Goal: Task Accomplishment & Management: Complete application form

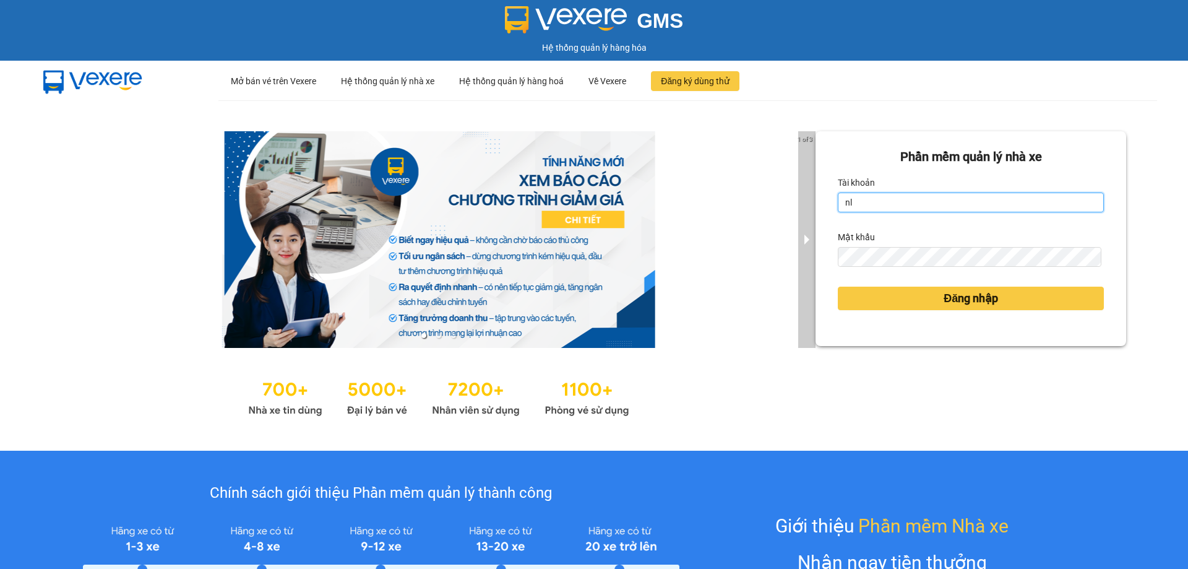
drag, startPoint x: 931, startPoint y: 205, endPoint x: 798, endPoint y: 204, distance: 133.0
click at [798, 204] on div "1 of 3 Phần mềm quản lý nhà xe Tài khoản nl Mật khẩu Đăng nhập" at bounding box center [594, 275] width 1188 height 350
click at [868, 207] on input "nl" at bounding box center [971, 202] width 266 height 20
type input "n"
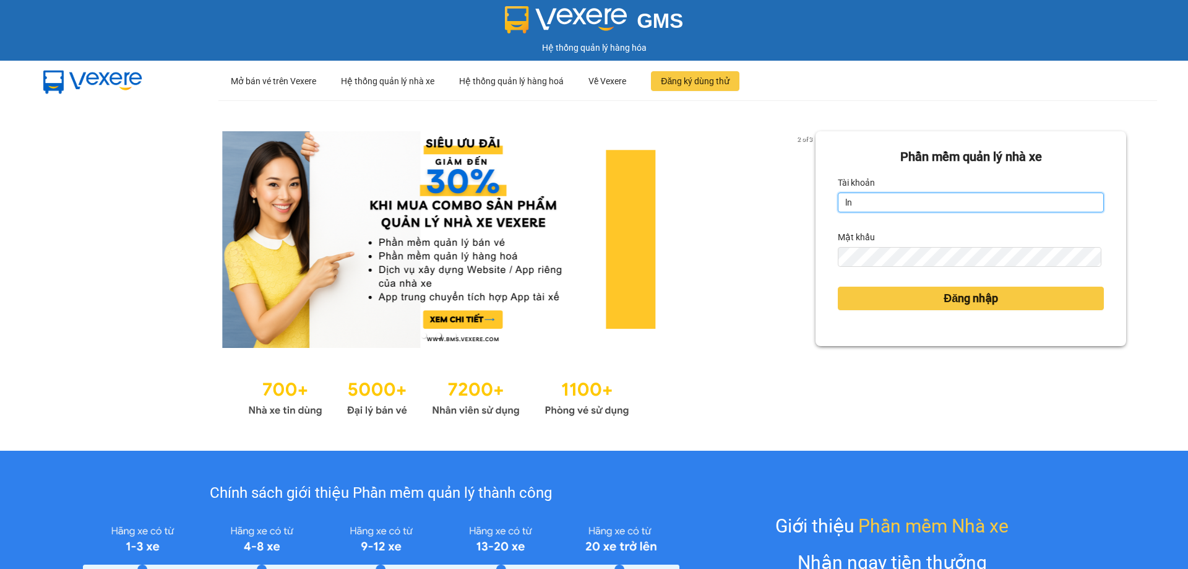
type input "lntrang.halan"
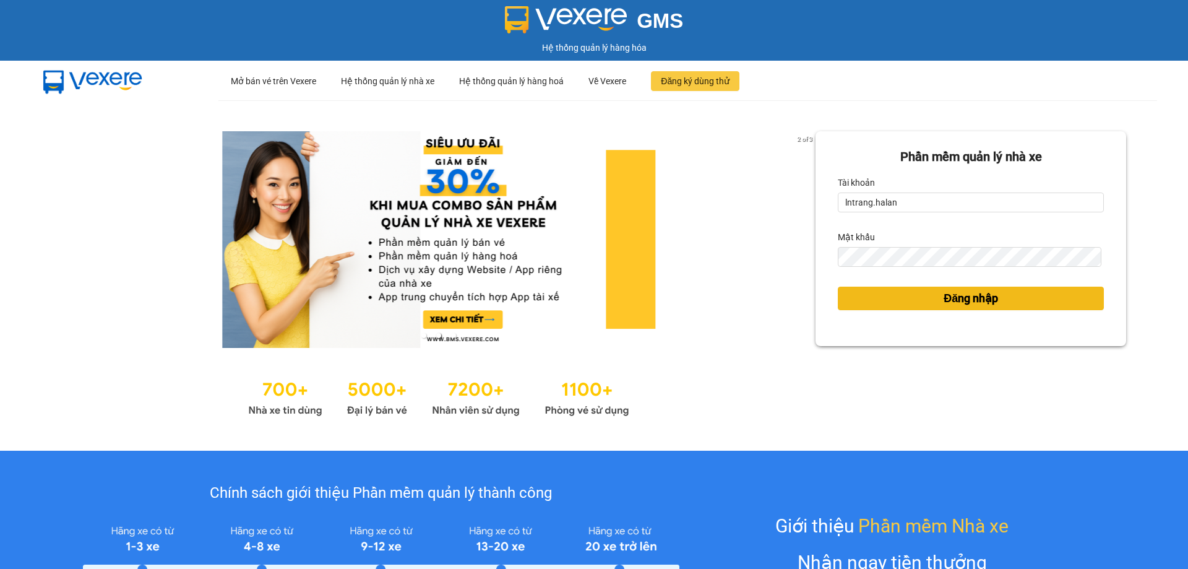
click at [880, 305] on button "Đăng nhập" at bounding box center [971, 298] width 266 height 24
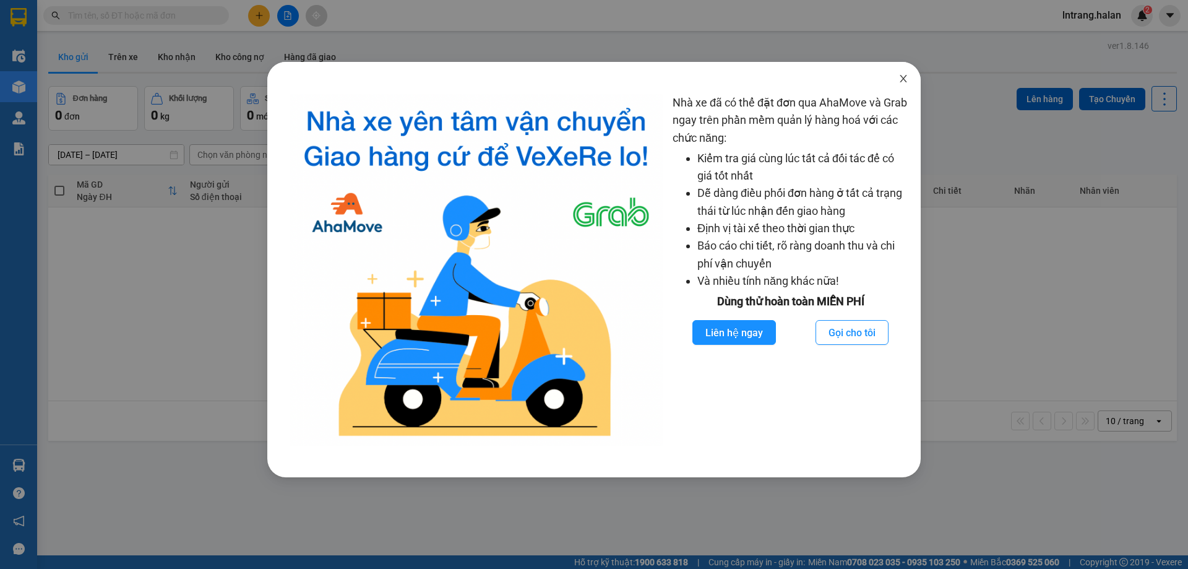
click at [907, 77] on icon "close" at bounding box center [903, 79] width 10 height 10
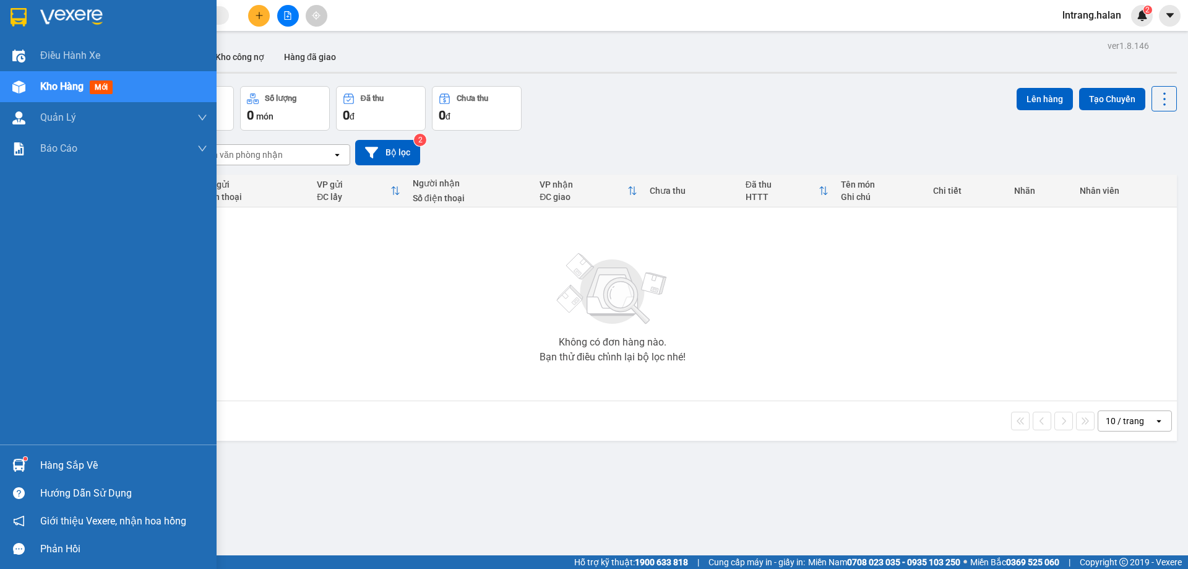
click at [48, 472] on div "Hàng sắp về" at bounding box center [123, 465] width 167 height 19
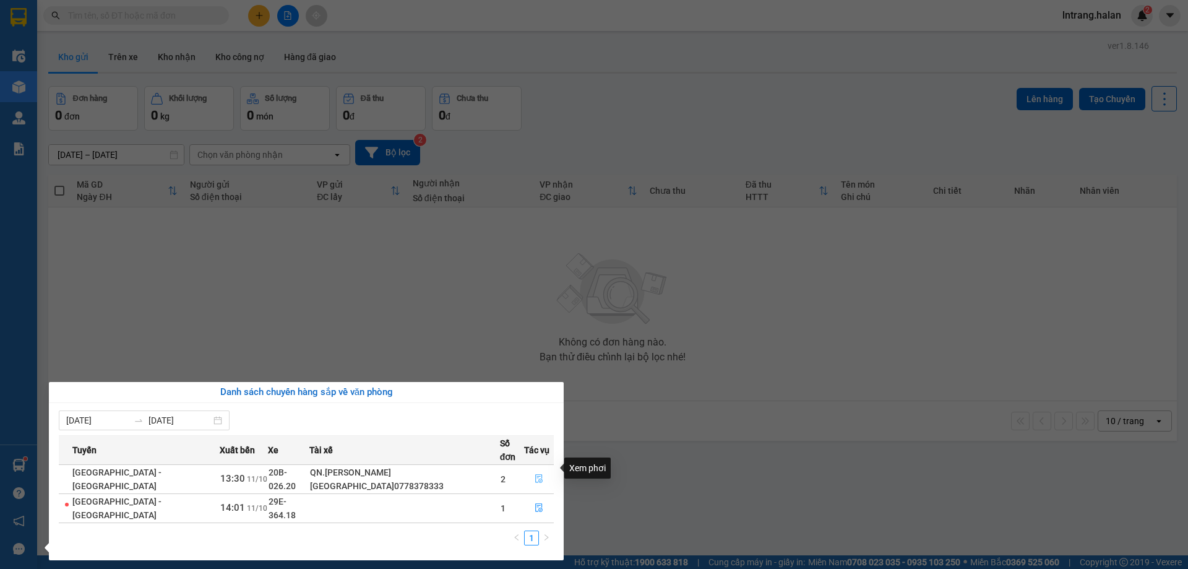
click at [535, 475] on icon "file-done" at bounding box center [538, 479] width 7 height 9
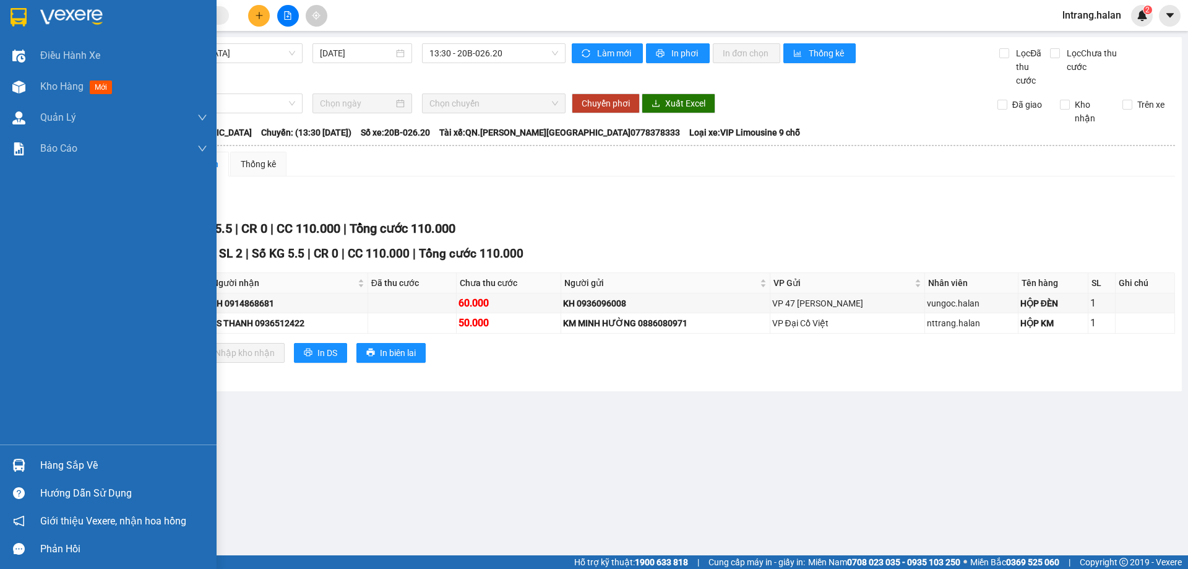
click at [61, 469] on div "Hàng sắp về" at bounding box center [123, 465] width 167 height 19
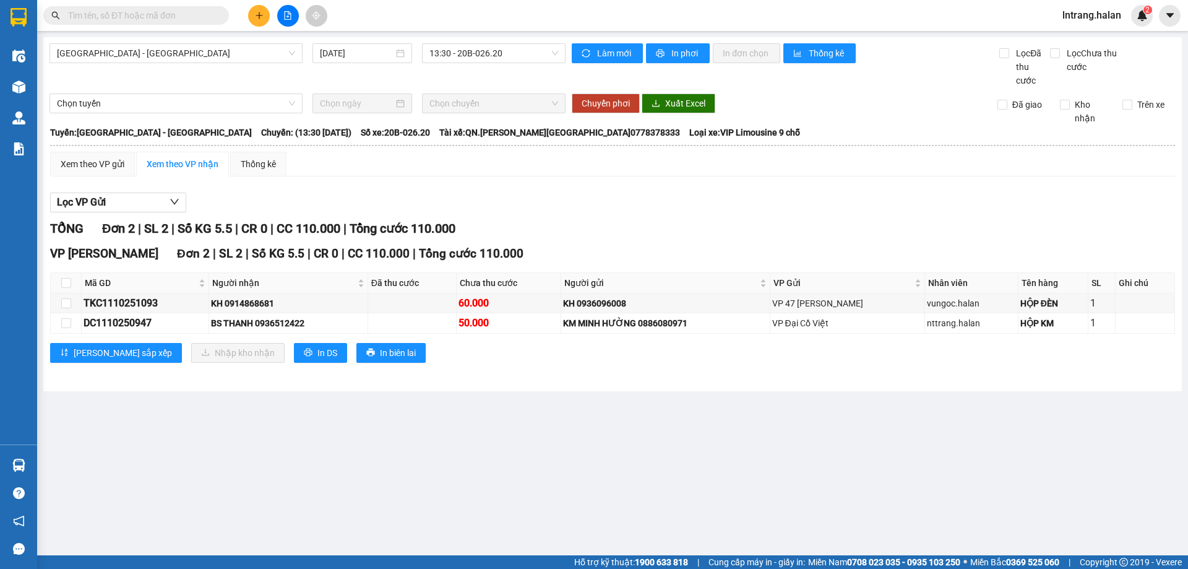
click at [733, 466] on section "Kết quả tìm kiếm ( 0 ) Bộ lọc No Data lntrang.halan 2 Điều hành xe Kho hàng mới…" at bounding box center [594, 284] width 1188 height 569
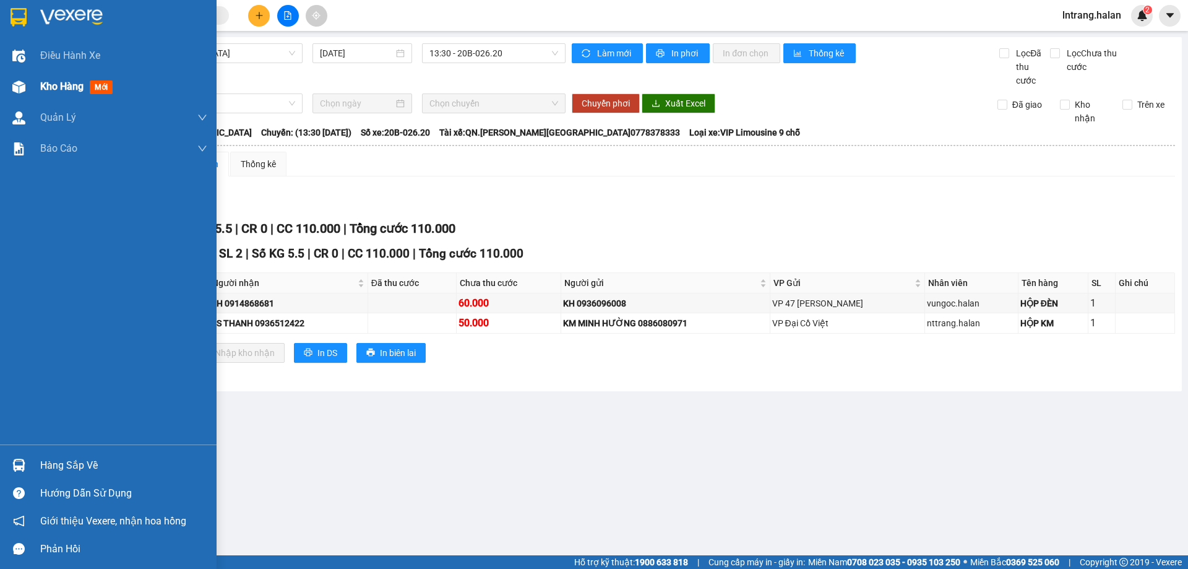
drag, startPoint x: 62, startPoint y: 86, endPoint x: 204, endPoint y: 102, distance: 142.6
click at [63, 86] on span "Kho hàng" at bounding box center [61, 86] width 43 height 12
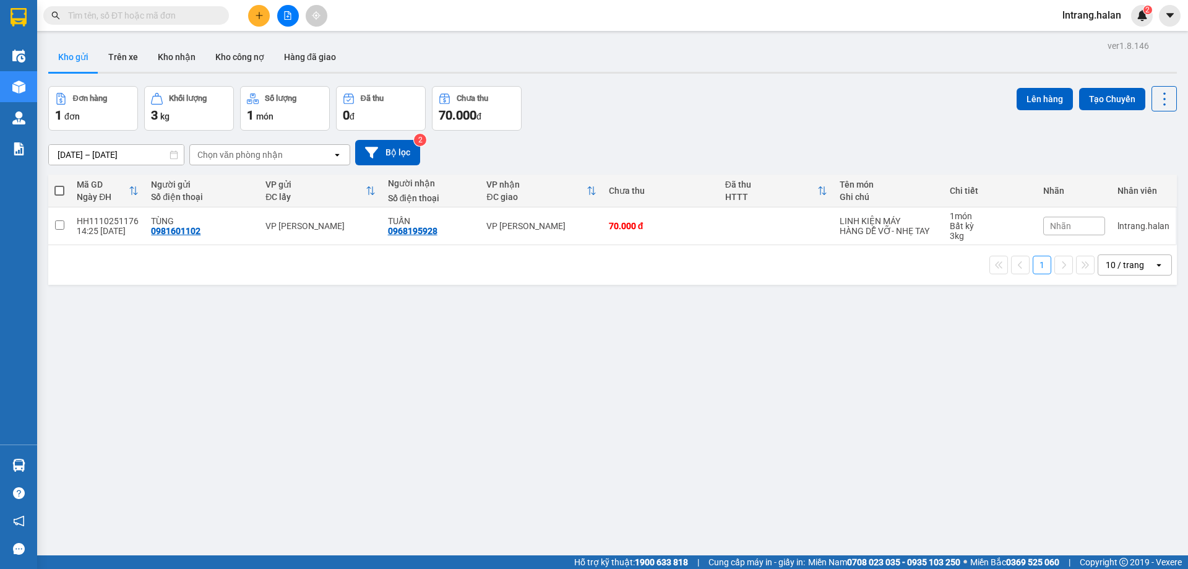
click at [88, 60] on button "Kho gửi" at bounding box center [73, 57] width 50 height 30
click at [64, 225] on input "checkbox" at bounding box center [59, 224] width 9 height 9
checkbox input "true"
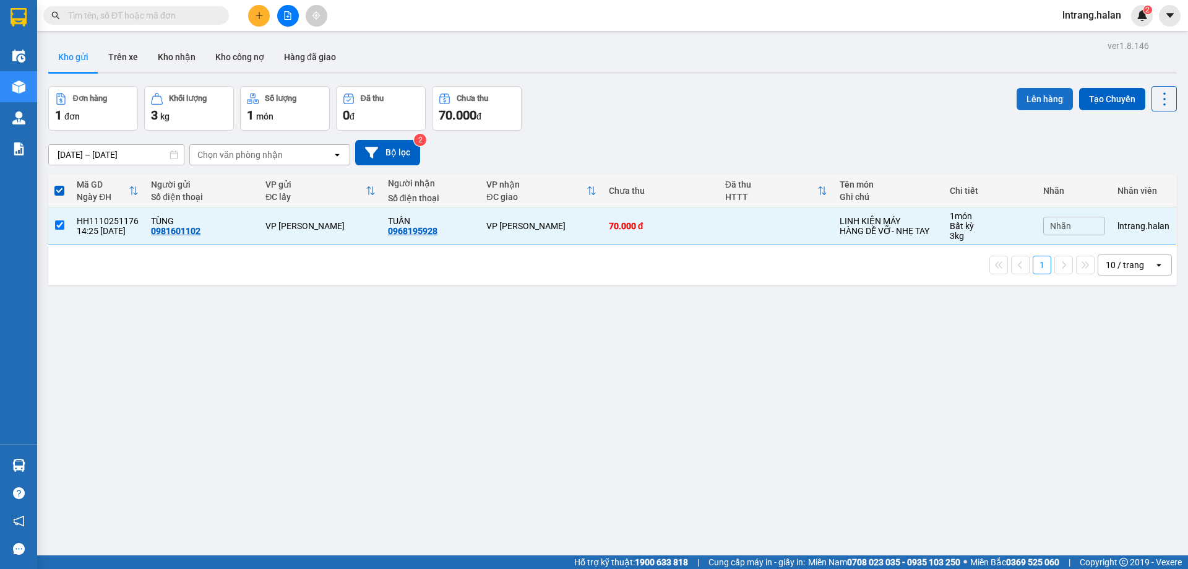
click at [1038, 98] on button "Lên hàng" at bounding box center [1044, 99] width 56 height 22
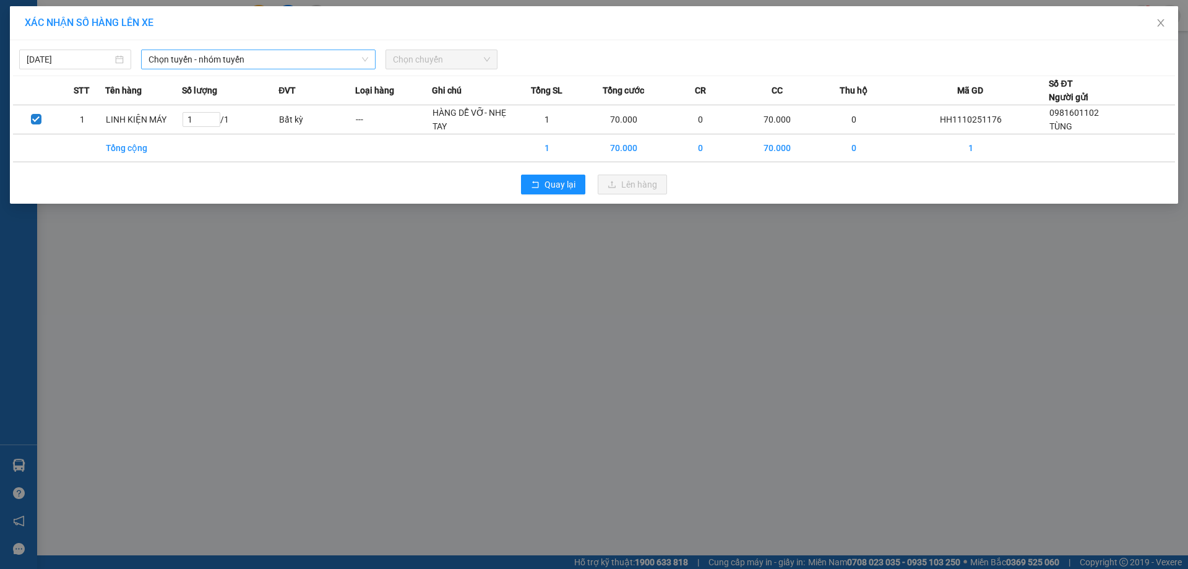
click at [210, 56] on span "Chọn tuyến - nhóm tuyến" at bounding box center [258, 59] width 220 height 19
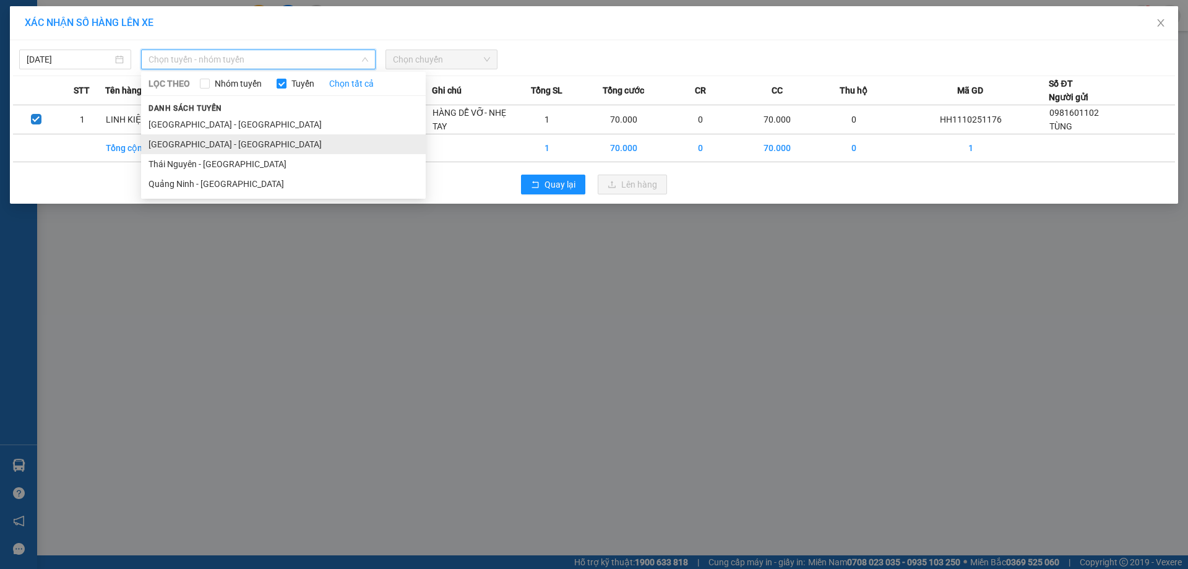
click at [239, 146] on li "[GEOGRAPHIC_DATA] - [GEOGRAPHIC_DATA]" at bounding box center [283, 144] width 285 height 20
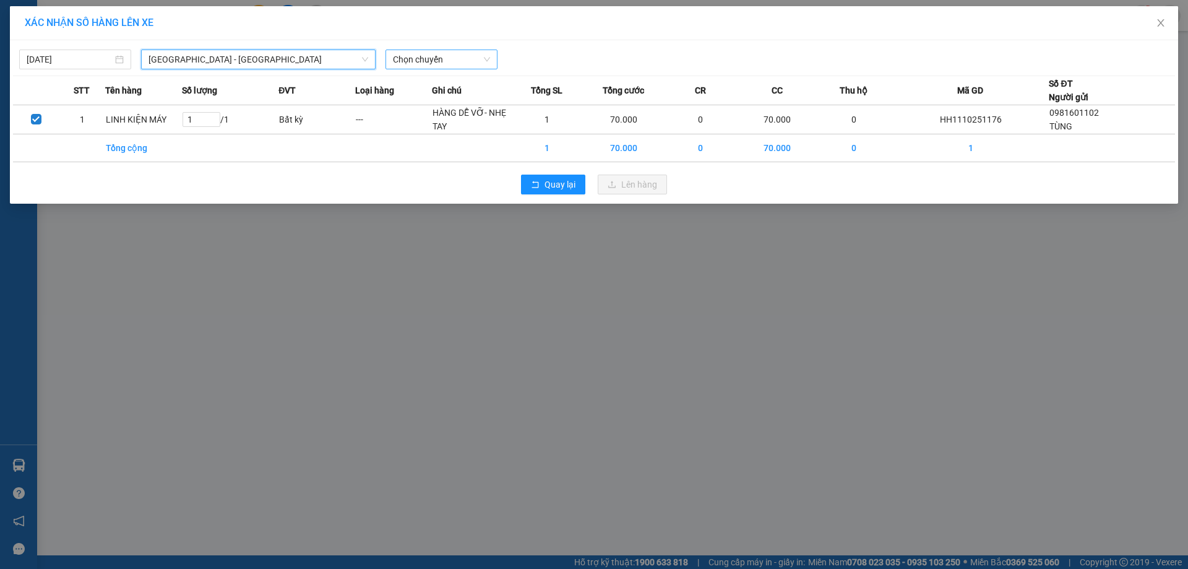
click at [455, 58] on span "Chọn chuyến" at bounding box center [441, 59] width 97 height 19
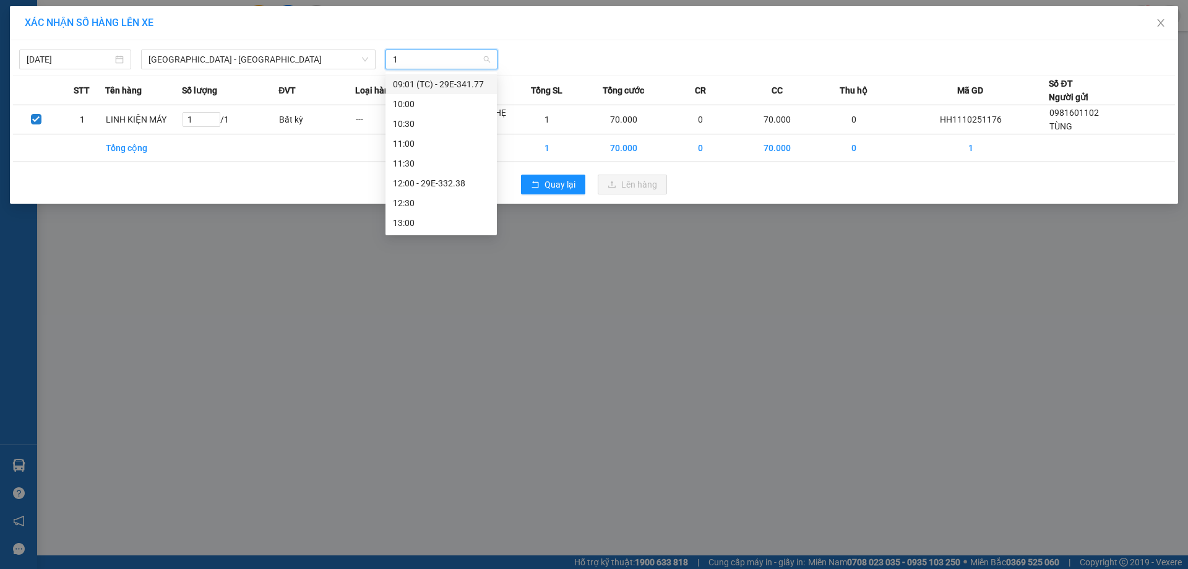
type input "16"
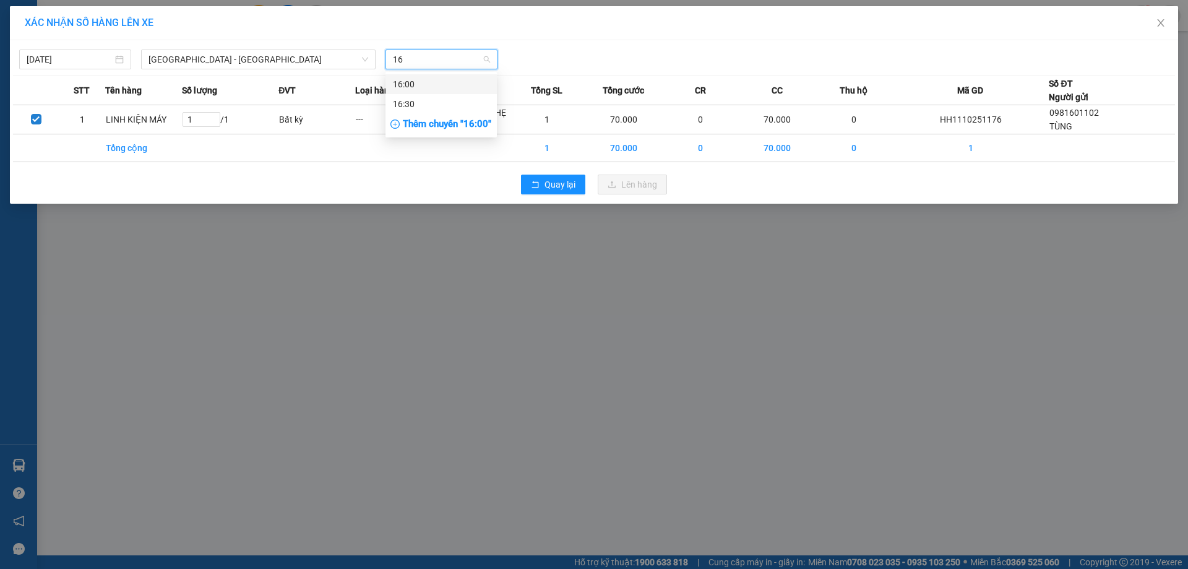
click at [451, 79] on div "16:00" at bounding box center [441, 84] width 97 height 14
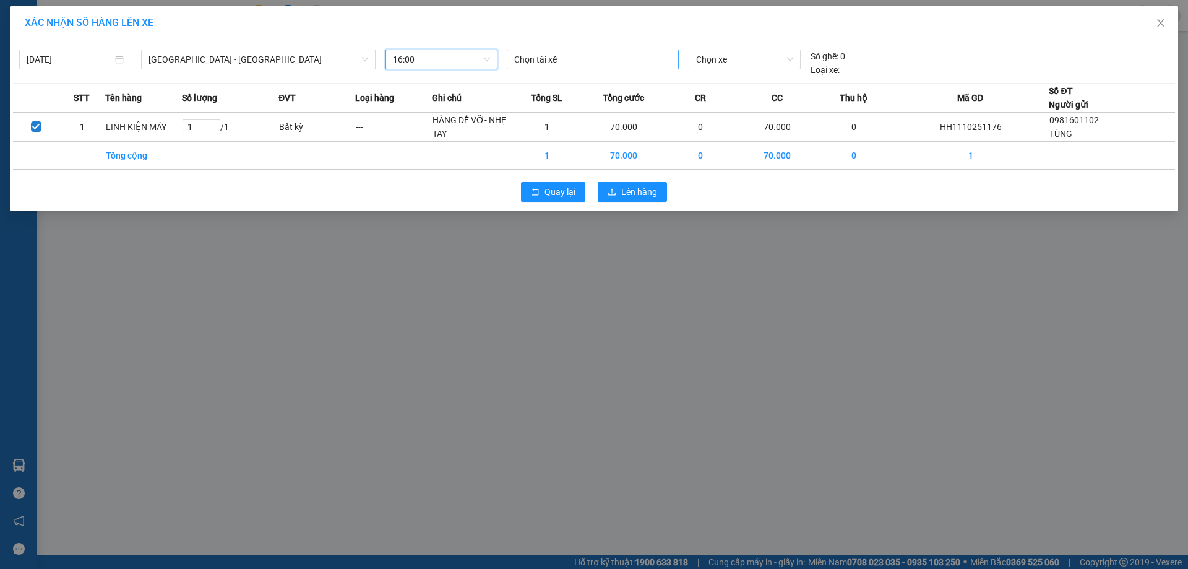
click at [598, 60] on div at bounding box center [593, 59] width 166 height 15
click at [573, 62] on div at bounding box center [593, 59] width 166 height 15
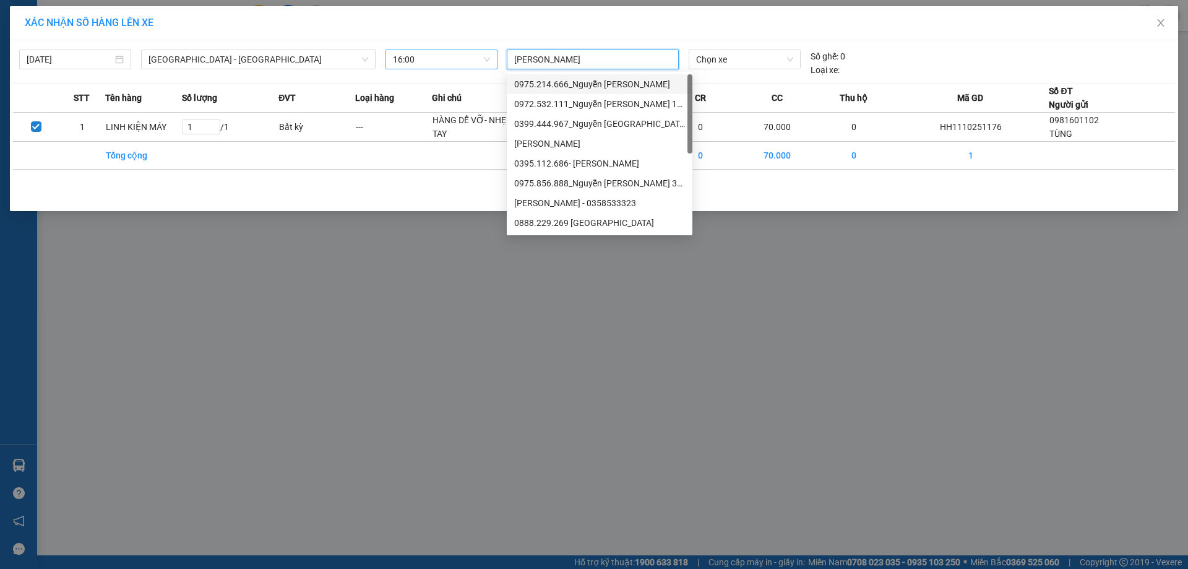
type input "[PERSON_NAME]"
click at [755, 67] on span "Chọn xe" at bounding box center [744, 59] width 97 height 19
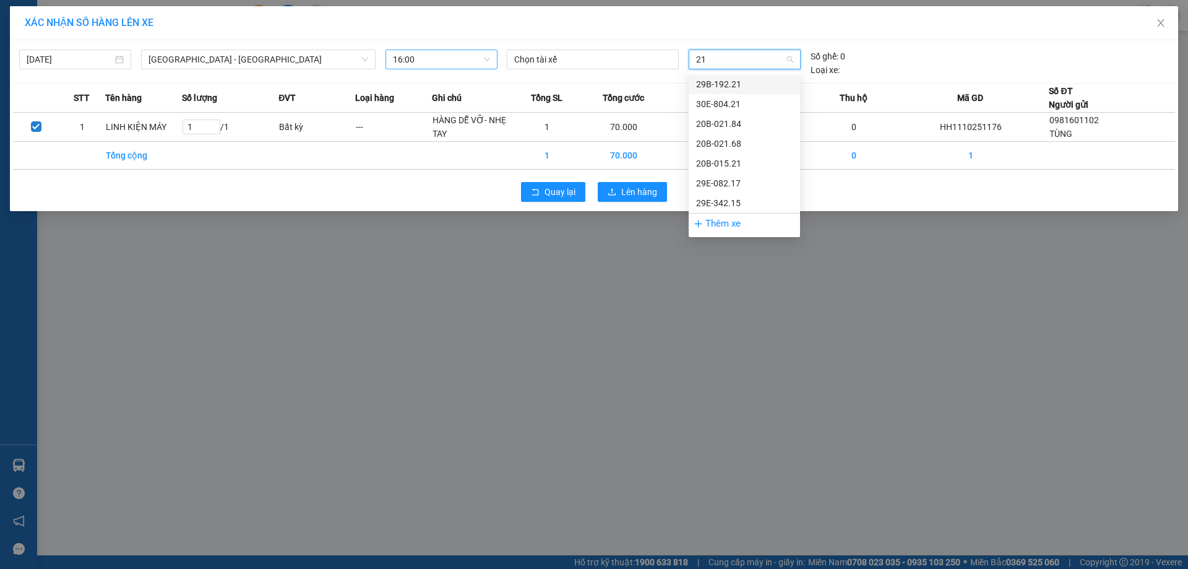
type input "215"
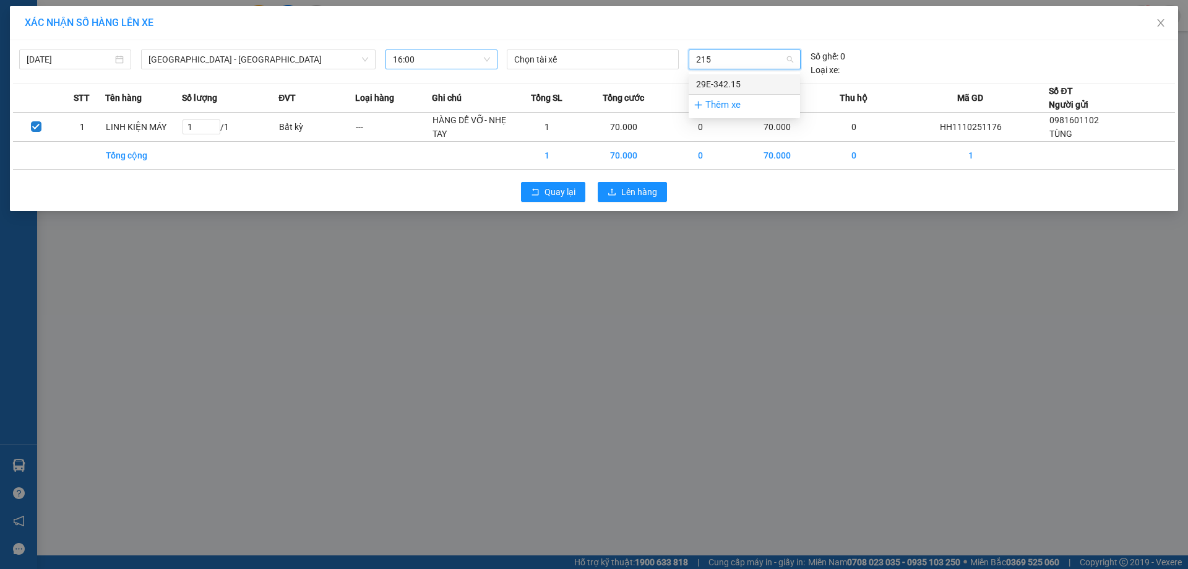
click at [751, 84] on div "29E-342.15" at bounding box center [744, 84] width 97 height 14
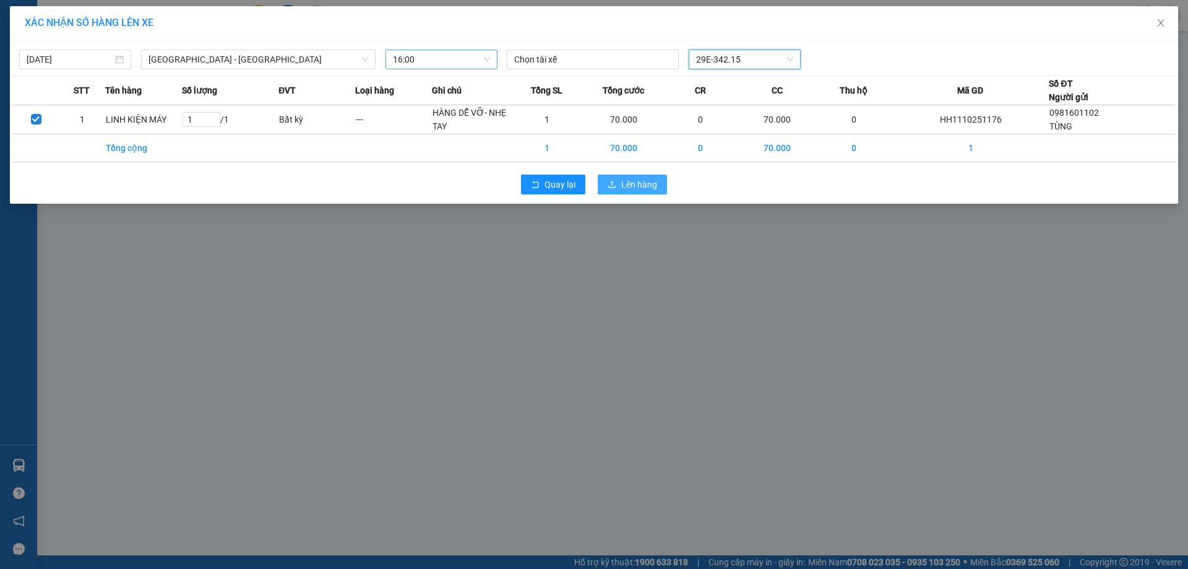
click at [633, 180] on span "Lên hàng" at bounding box center [639, 185] width 36 height 14
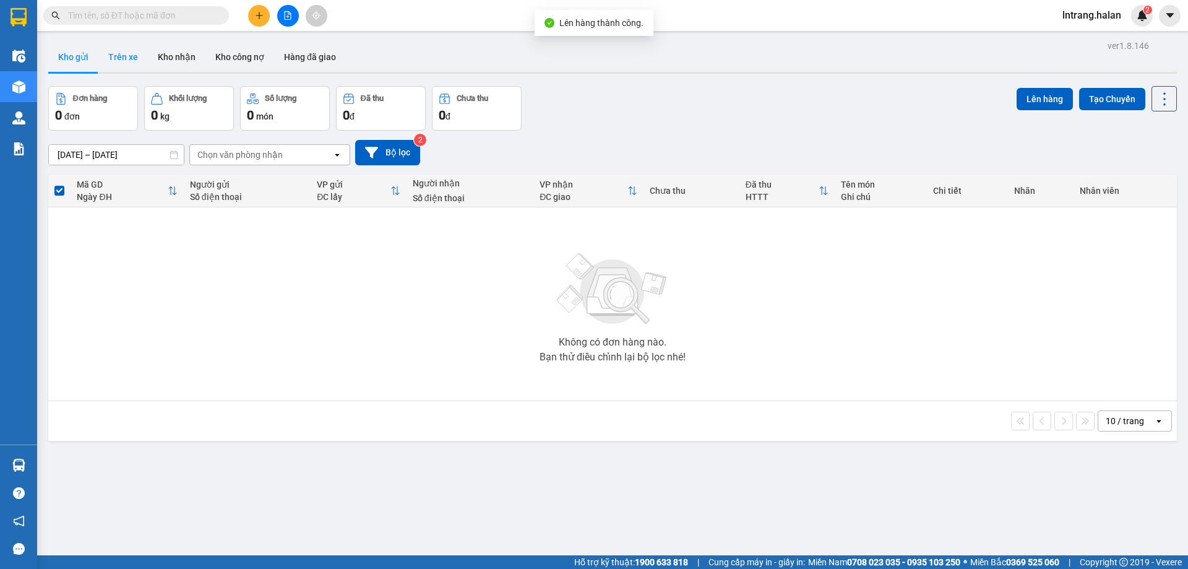
click at [116, 58] on button "Trên xe" at bounding box center [122, 57] width 49 height 30
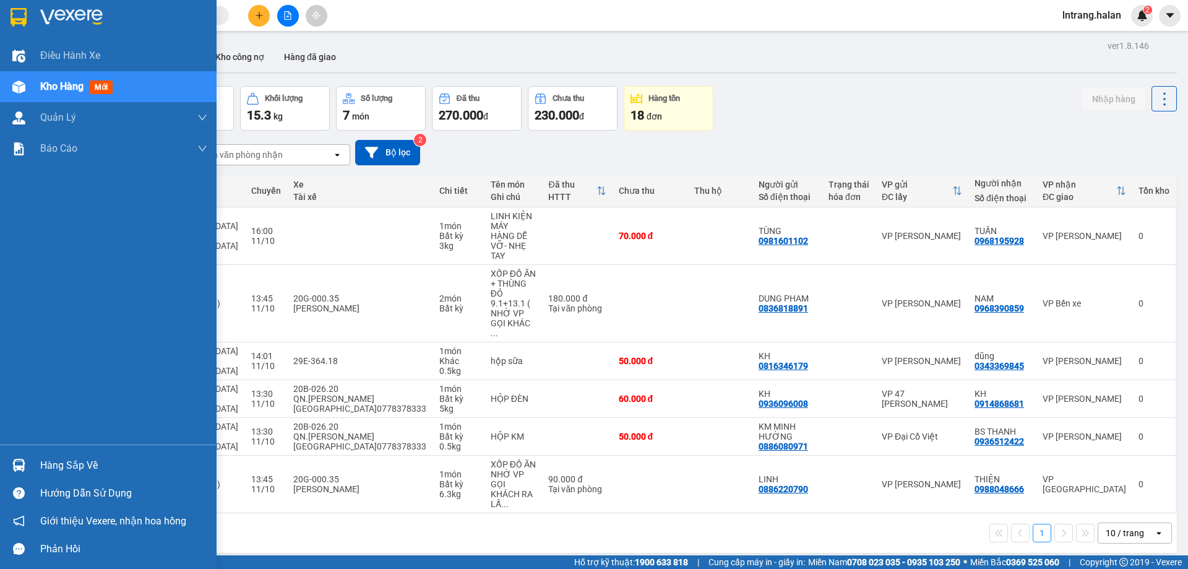
click at [39, 467] on div "Hàng sắp về" at bounding box center [108, 465] width 217 height 28
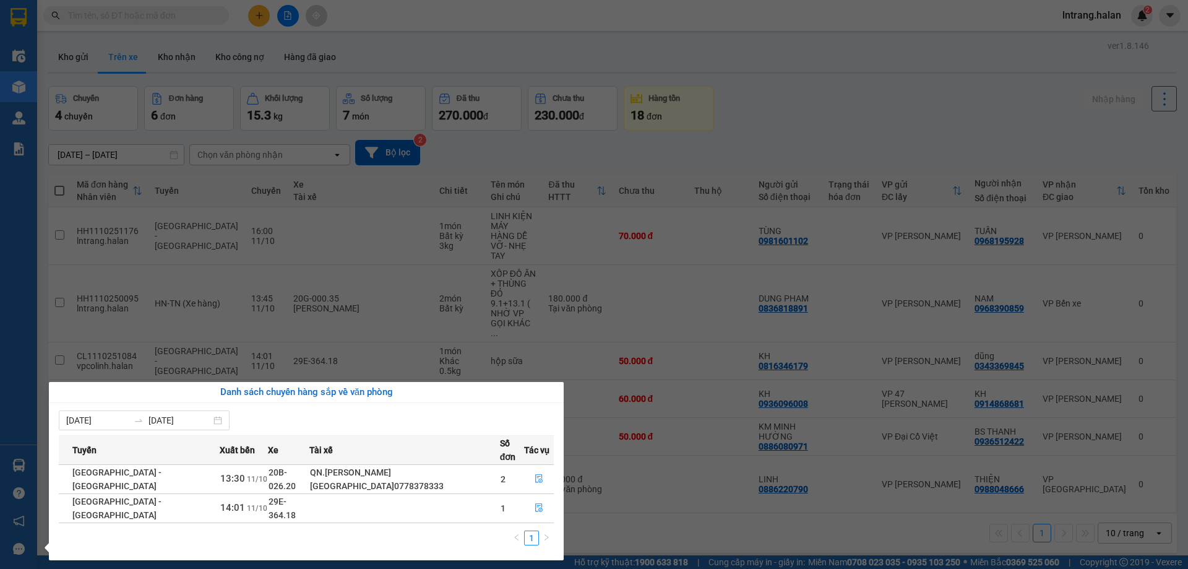
click at [699, 512] on section "Kết quả tìm kiếm ( 0 ) Bộ lọc No Data lntrang.halan 2 Điều hành xe Kho hàng mới…" at bounding box center [594, 284] width 1188 height 569
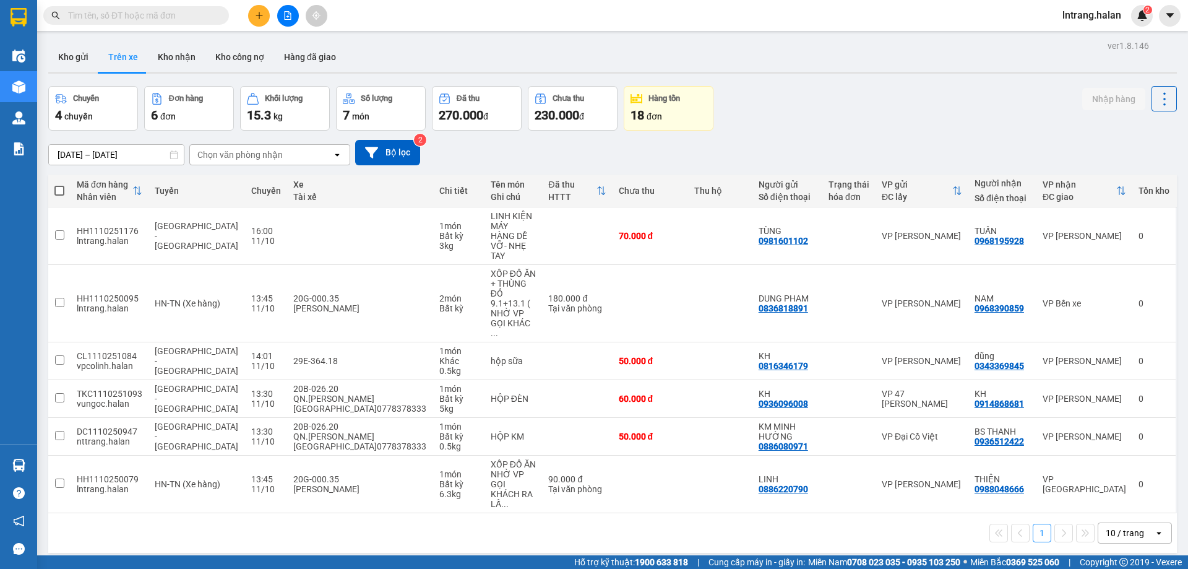
click at [220, 22] on span at bounding box center [220, 16] width 7 height 14
click at [215, 18] on span at bounding box center [136, 15] width 186 height 19
click at [205, 12] on input "text" at bounding box center [141, 16] width 146 height 14
paste input "0968390859"
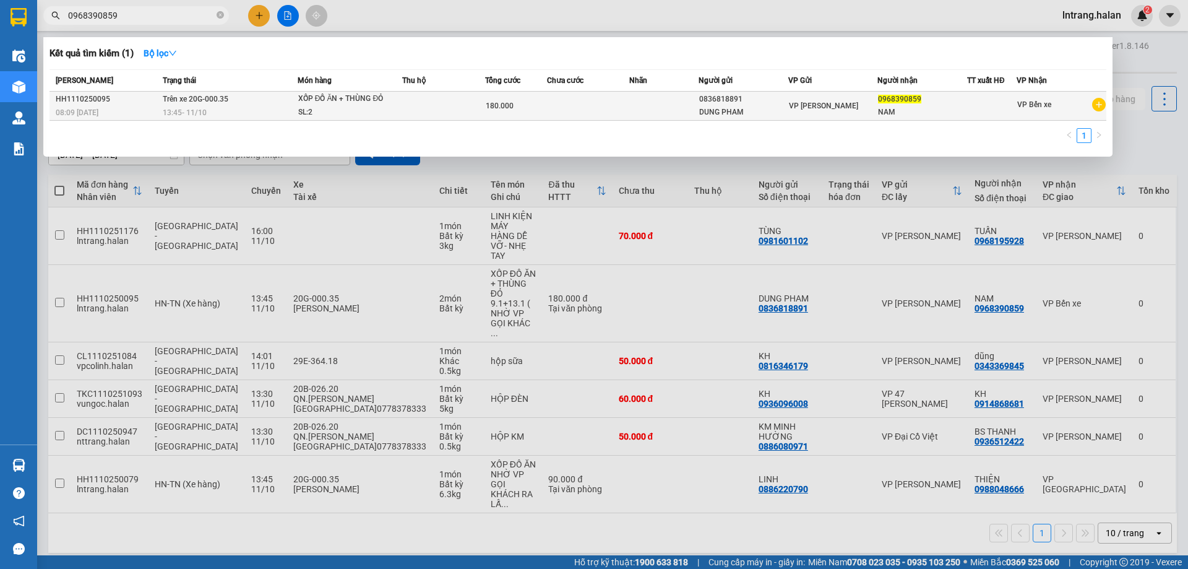
type input "0968390859"
click at [598, 106] on td at bounding box center [588, 106] width 83 height 29
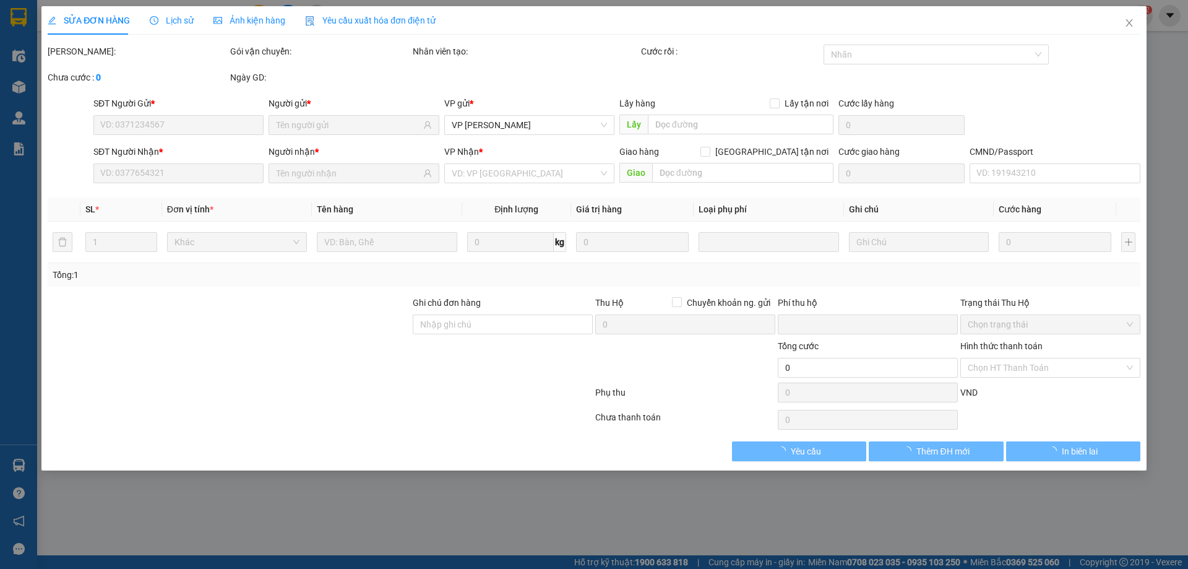
type input "0836818891"
type input "0968390859"
type input "0"
type input "180.000"
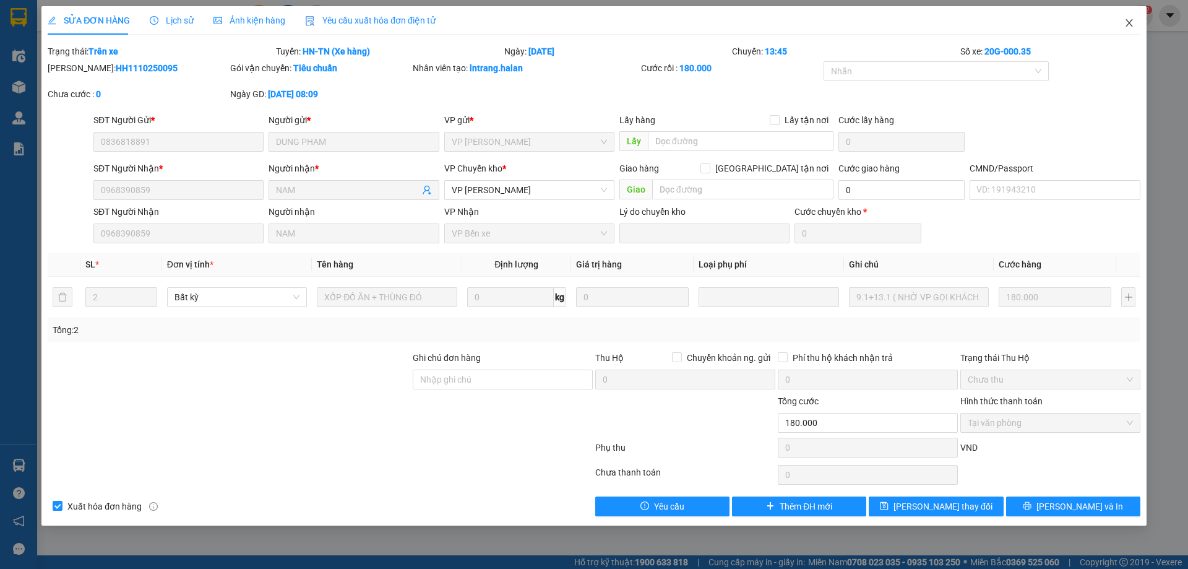
click at [1135, 21] on span "Close" at bounding box center [1129, 23] width 35 height 35
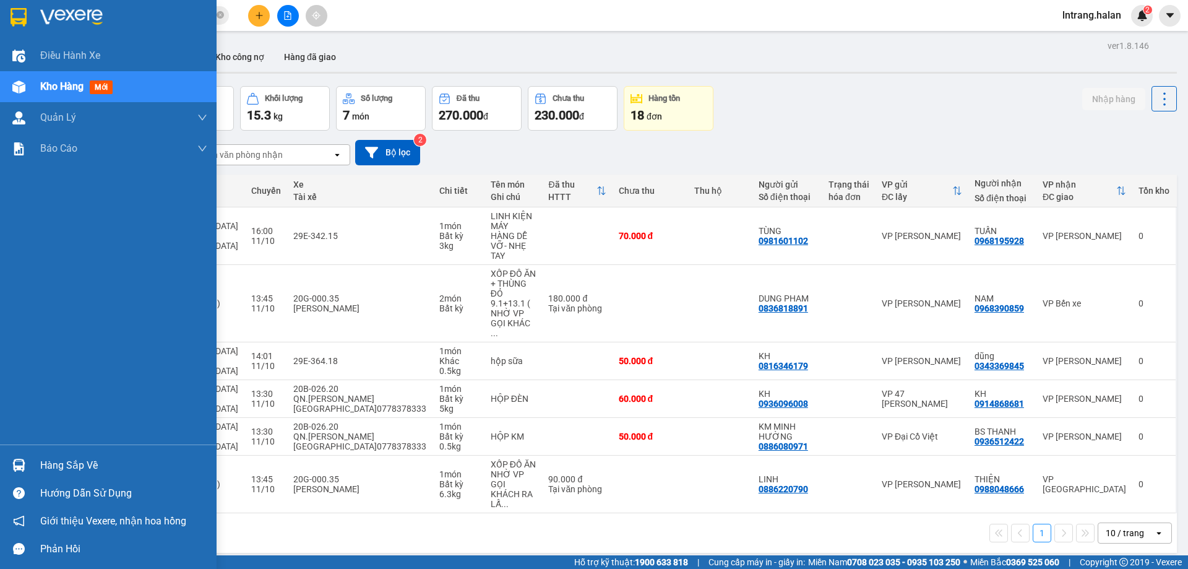
click at [22, 461] on img at bounding box center [18, 464] width 13 height 13
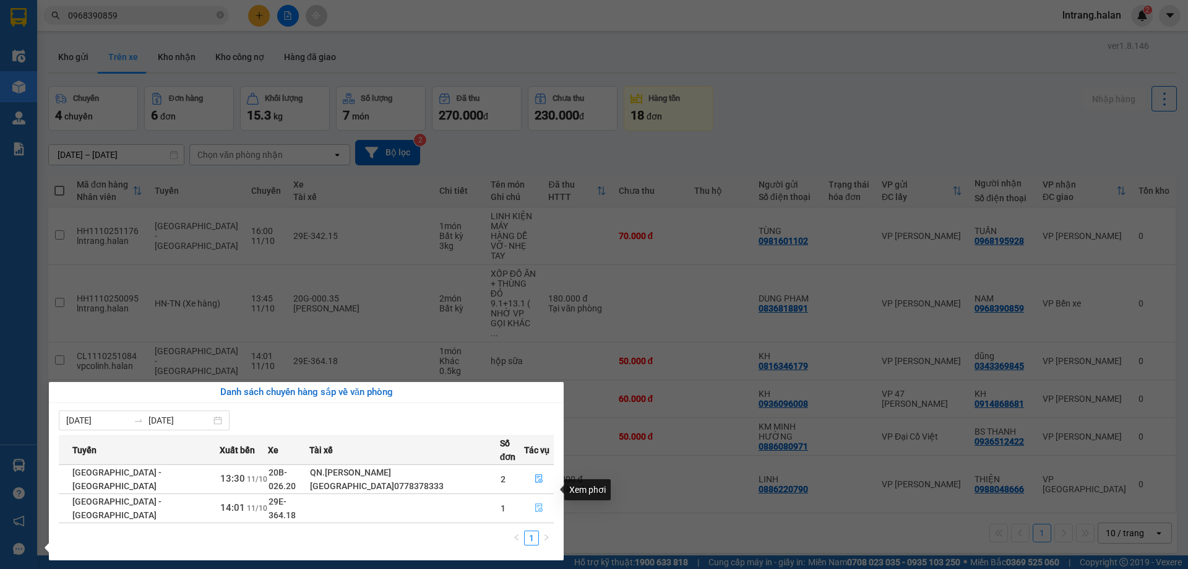
click at [535, 503] on icon "file-done" at bounding box center [539, 507] width 9 height 9
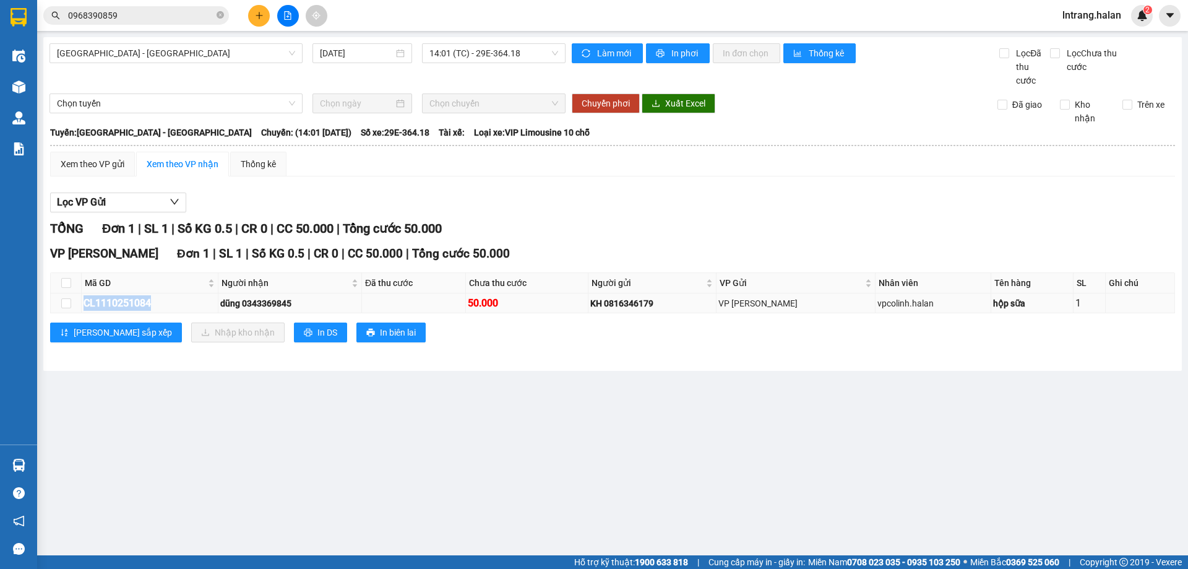
drag, startPoint x: 83, startPoint y: 301, endPoint x: 158, endPoint y: 301, distance: 74.9
click at [158, 301] on td "CL1110251084" at bounding box center [150, 303] width 137 height 20
copy div "CL1110251084"
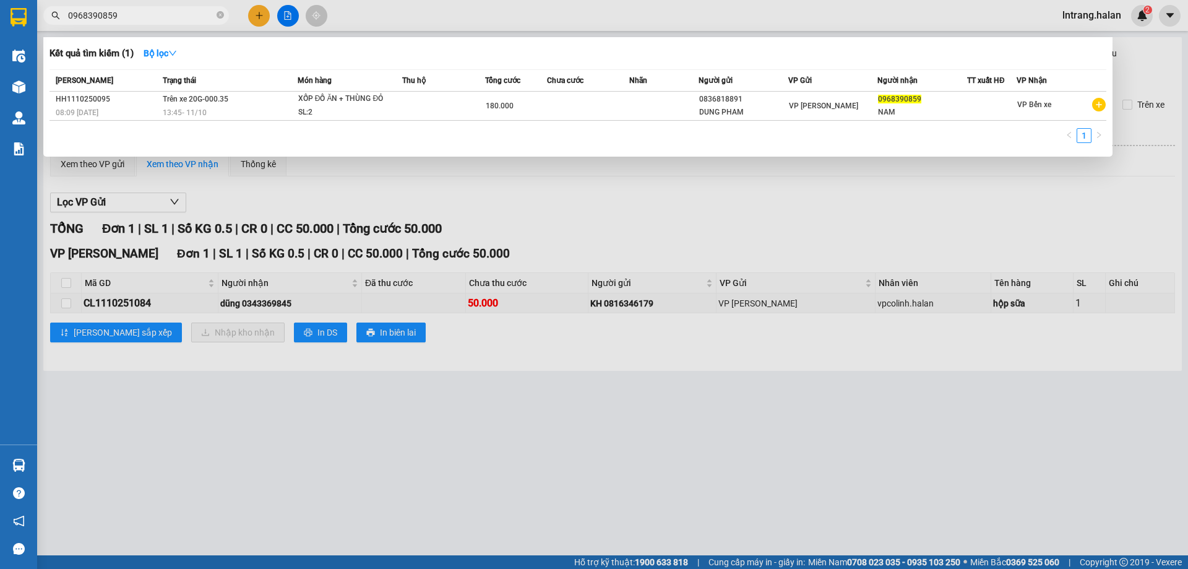
click at [152, 12] on input "0968390859" at bounding box center [141, 16] width 146 height 14
click at [218, 15] on icon "close-circle" at bounding box center [220, 14] width 7 height 7
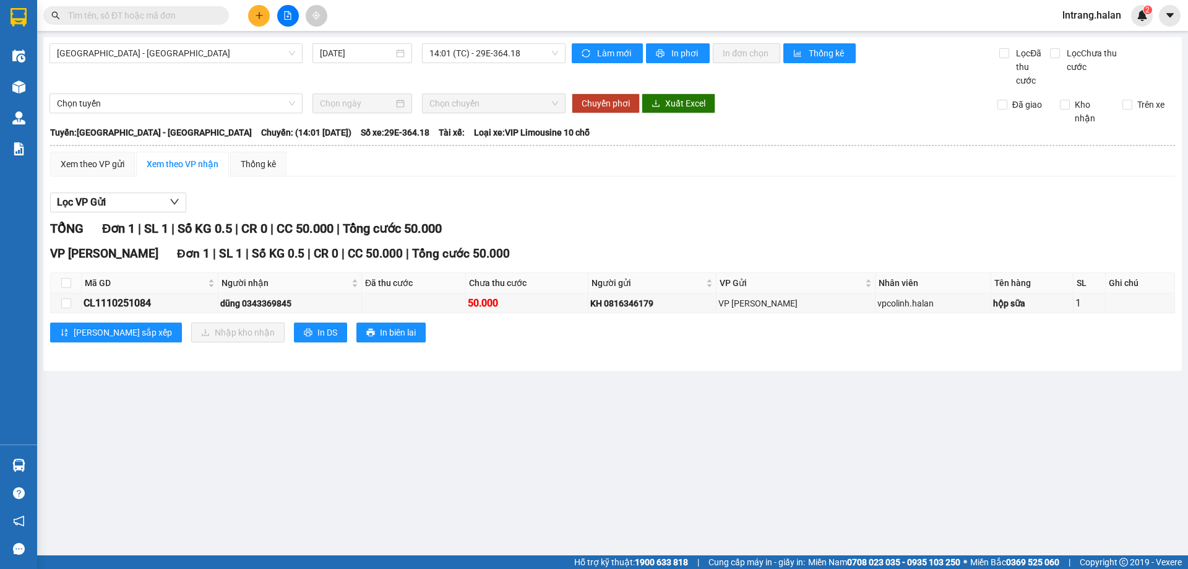
paste input "CL1110251084"
click at [204, 15] on input "text" at bounding box center [141, 16] width 146 height 14
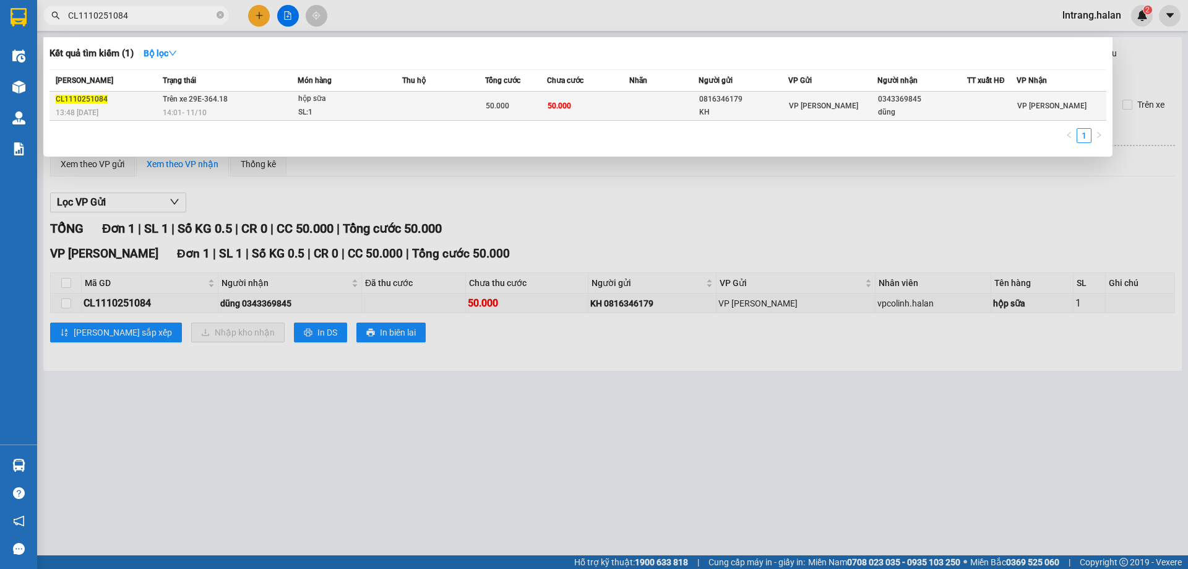
type input "CL1110251084"
click at [768, 110] on div "KH" at bounding box center [743, 112] width 88 height 13
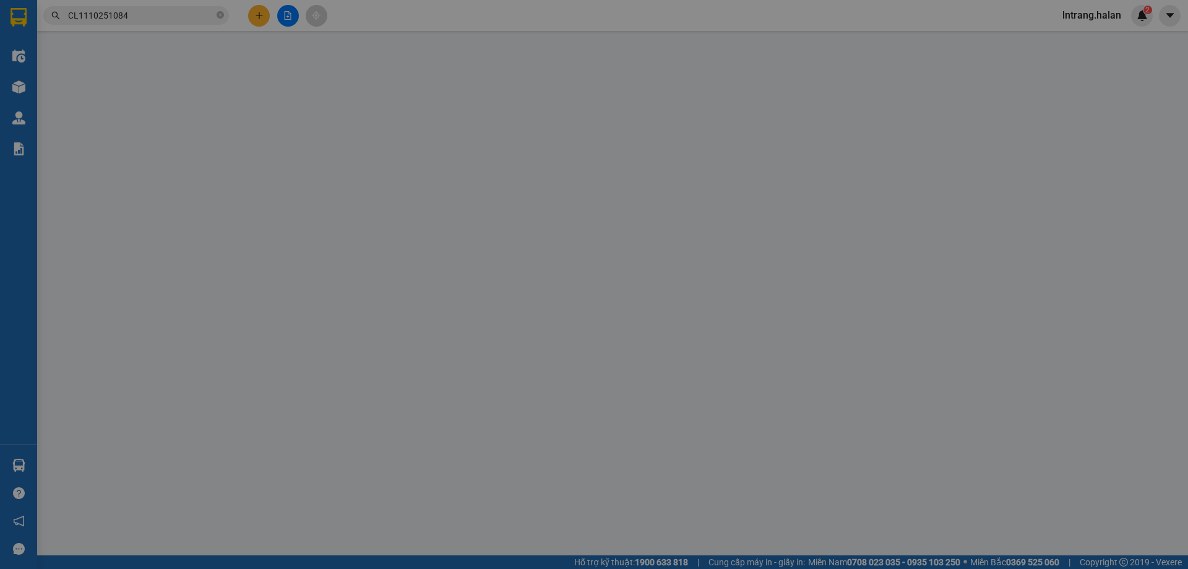
type input "0816346179"
type input "KH"
type input "0343369845"
type input "dũng"
type input "0"
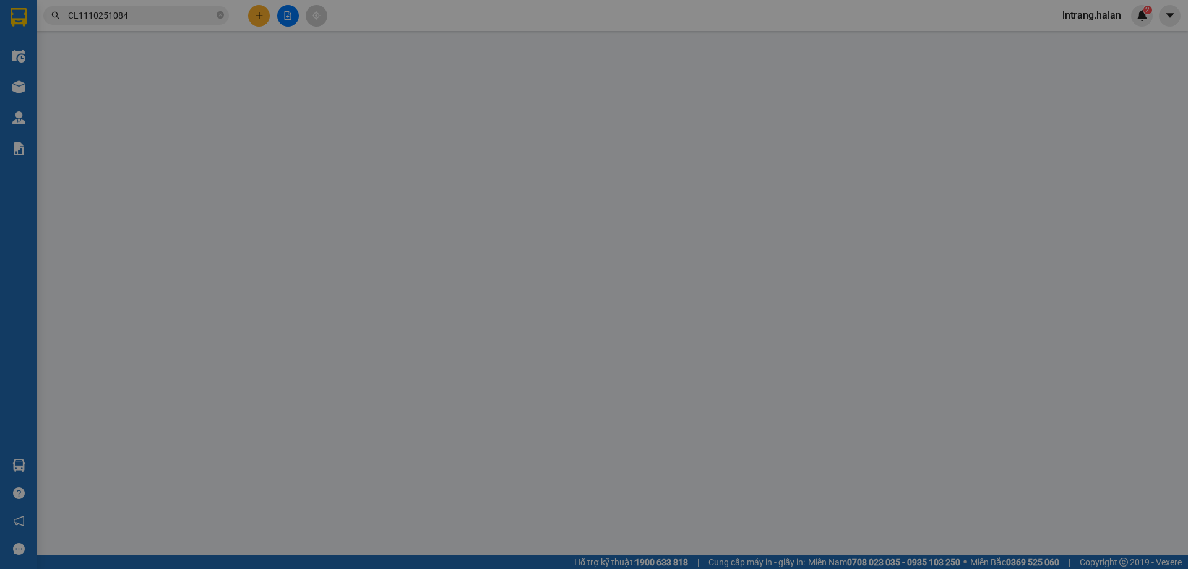
type input "50.000"
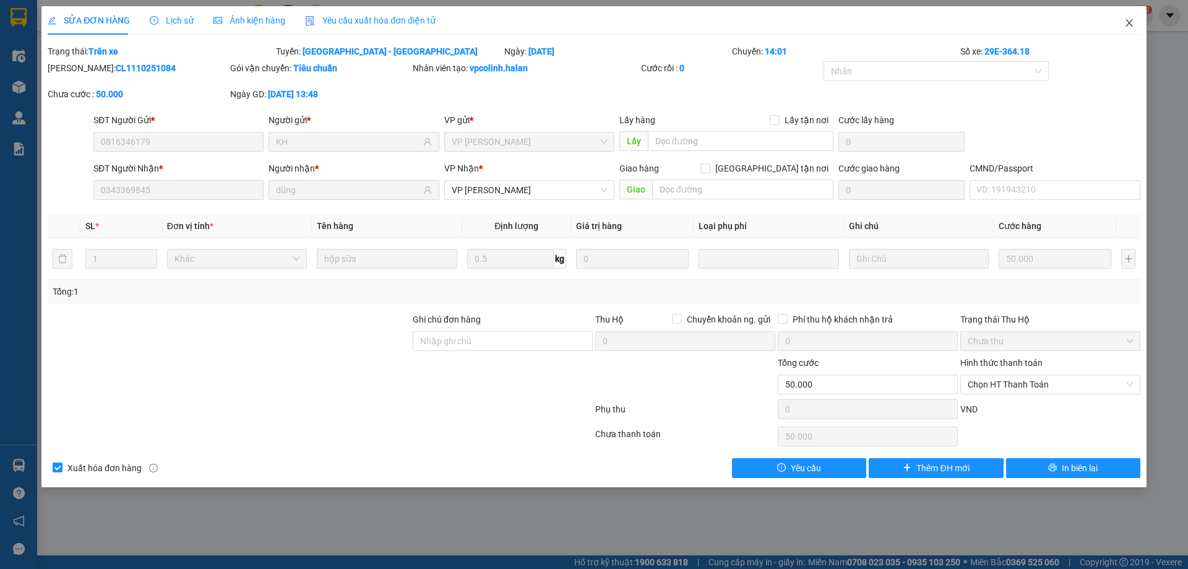
click at [1132, 21] on icon "close" at bounding box center [1128, 22] width 7 height 7
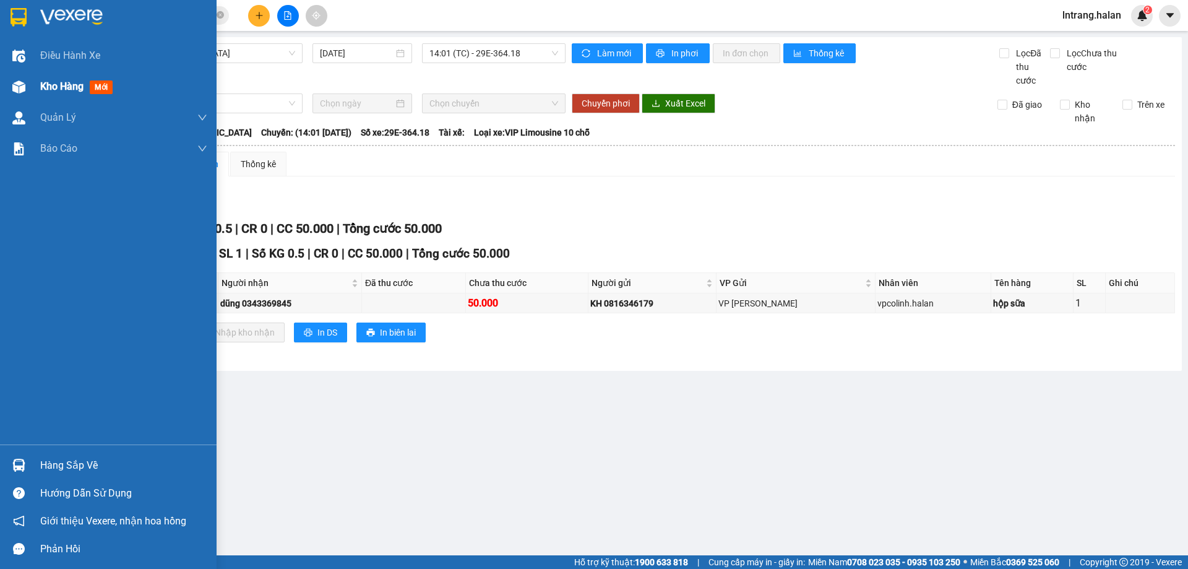
click at [71, 80] on span "Kho hàng" at bounding box center [61, 86] width 43 height 12
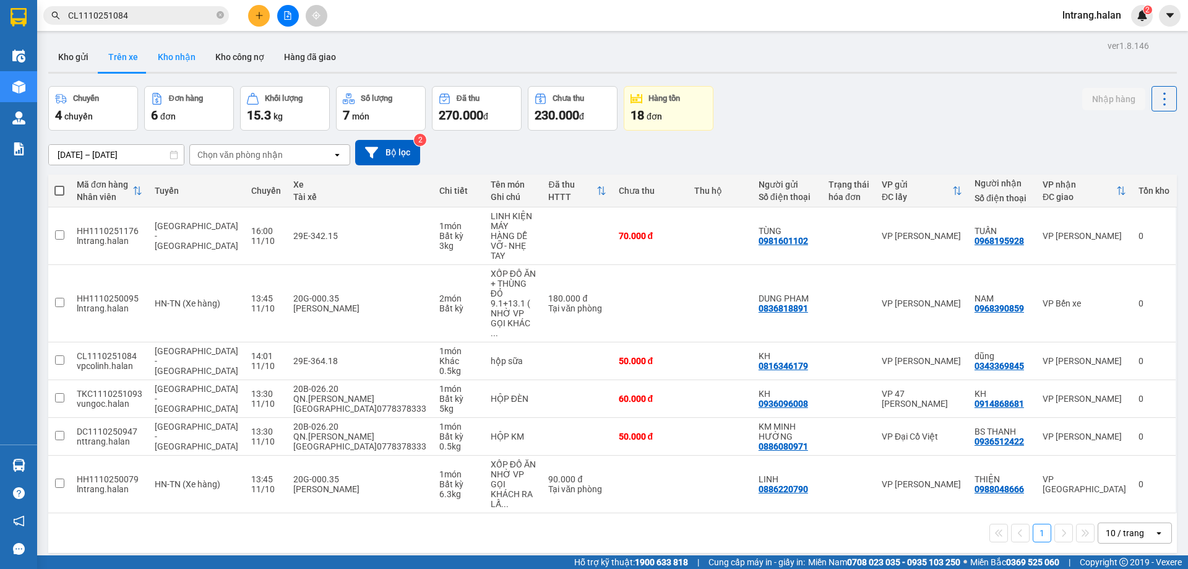
click at [184, 56] on button "Kho nhận" at bounding box center [177, 57] width 58 height 30
type input "[DATE] – [DATE]"
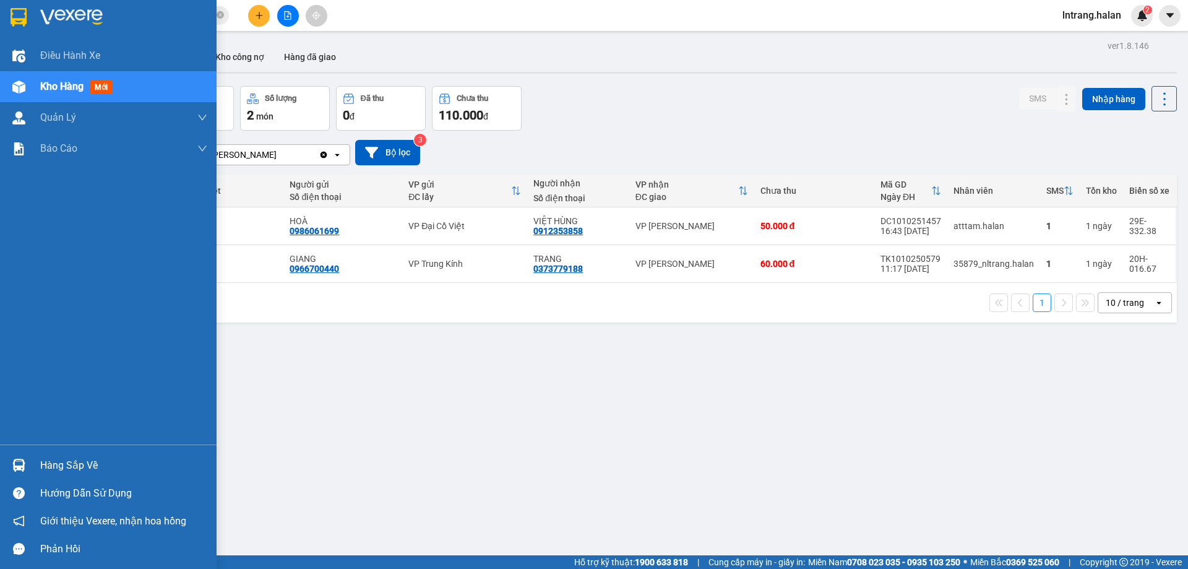
click at [64, 464] on div "Hàng sắp về" at bounding box center [123, 465] width 167 height 19
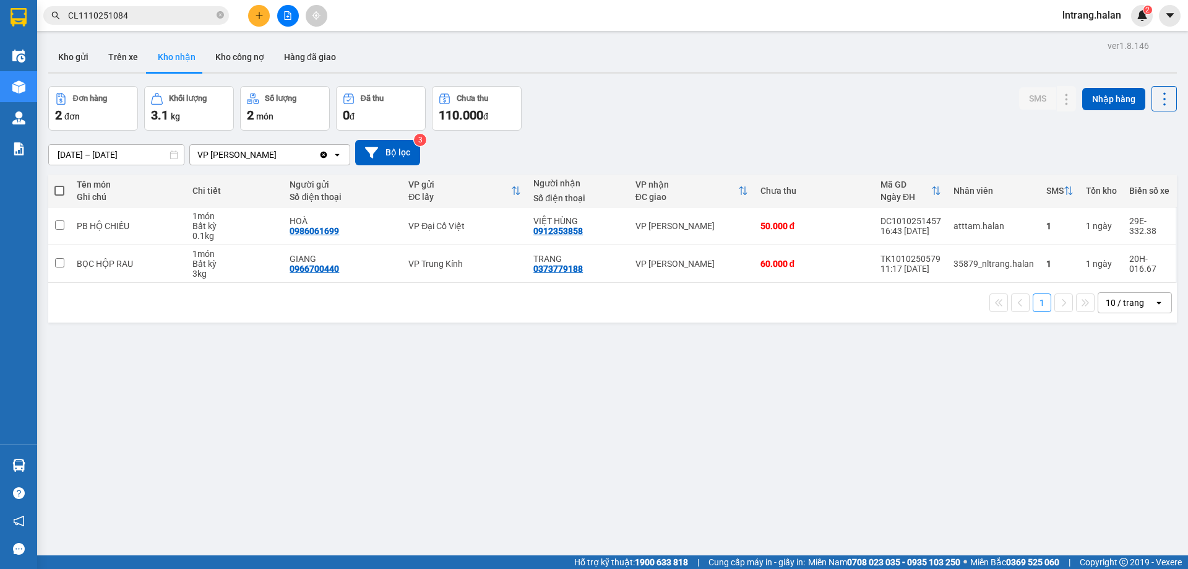
click at [755, 406] on section "Kết quả tìm kiếm ( 1 ) Bộ lọc Mã ĐH Trạng thái Món hàng Thu hộ Tổng cước Chưa c…" at bounding box center [594, 284] width 1188 height 569
drag, startPoint x: 873, startPoint y: 221, endPoint x: 937, endPoint y: 220, distance: 63.7
click at [937, 220] on td "DC1010251457 16:43 [DATE]" at bounding box center [910, 226] width 73 height 38
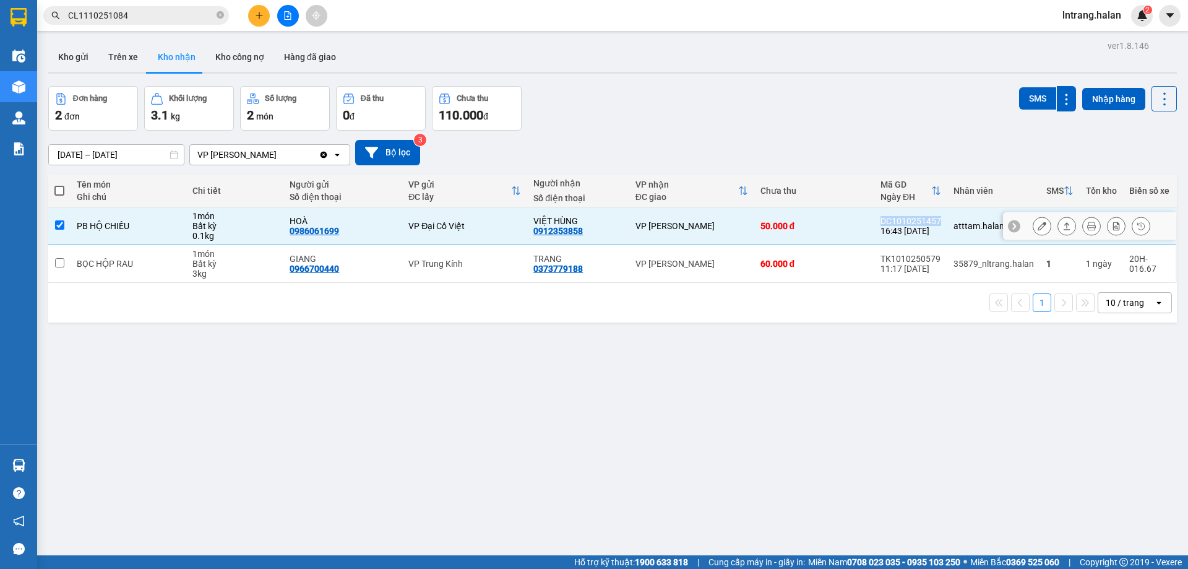
copy div "DC1010251457"
click at [57, 226] on input "checkbox" at bounding box center [59, 224] width 9 height 9
checkbox input "false"
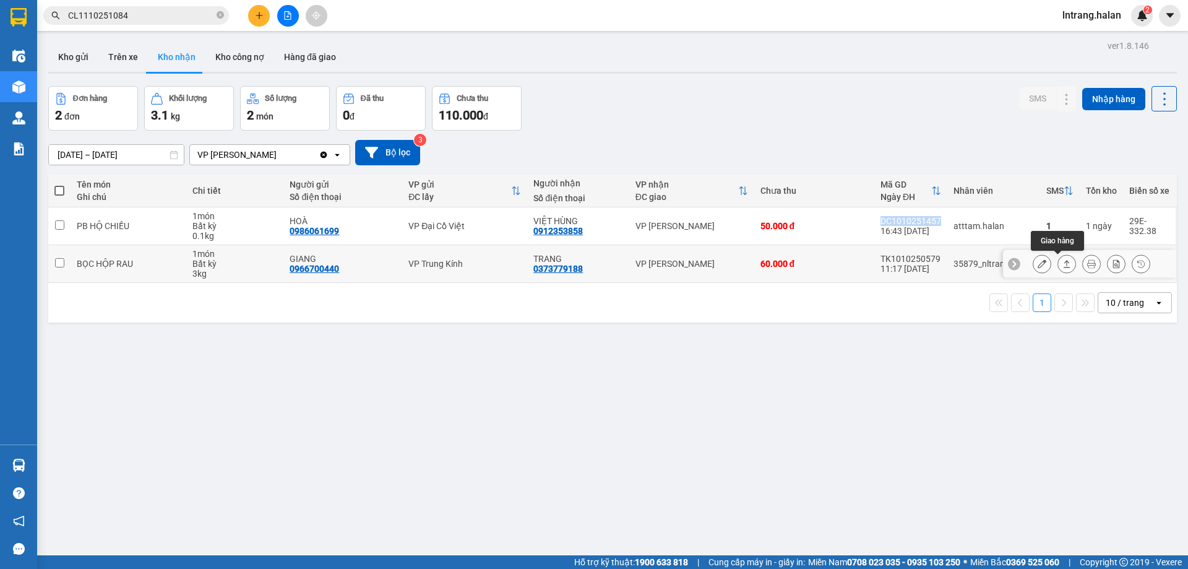
click at [1062, 267] on icon at bounding box center [1066, 263] width 9 height 9
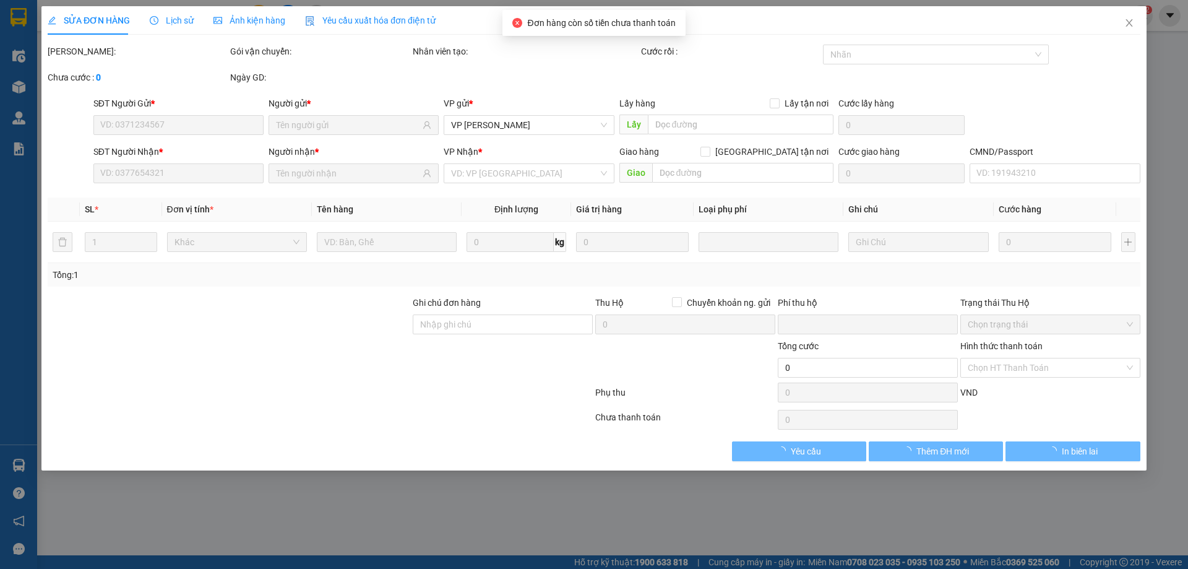
type input "0966700440"
type input "GIANG"
type input "0373779188"
type input "TRANG"
type input "0"
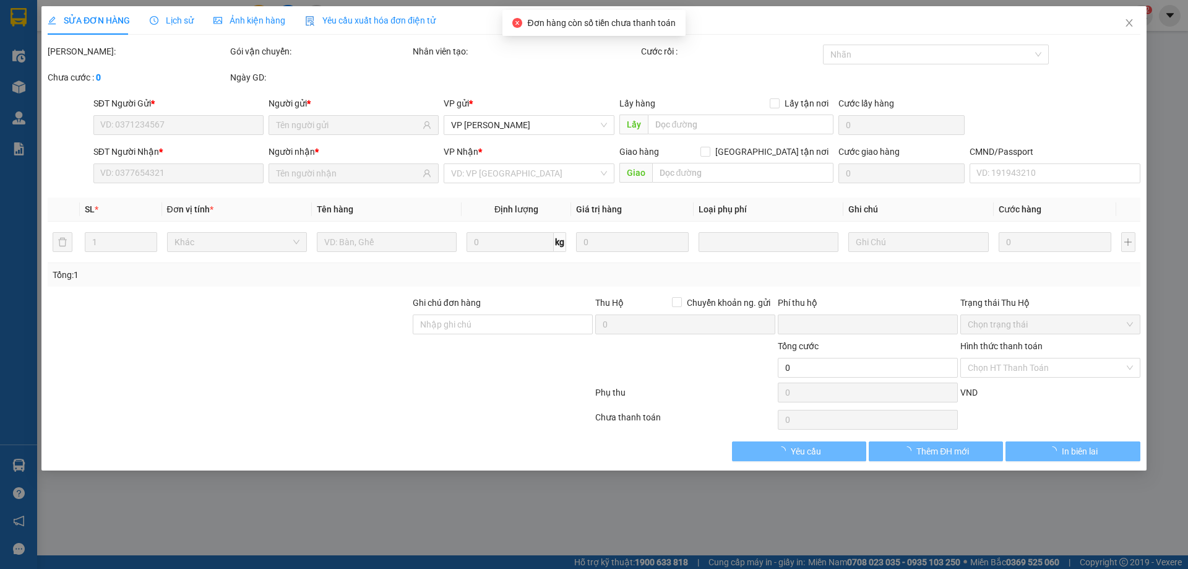
type input "60.000"
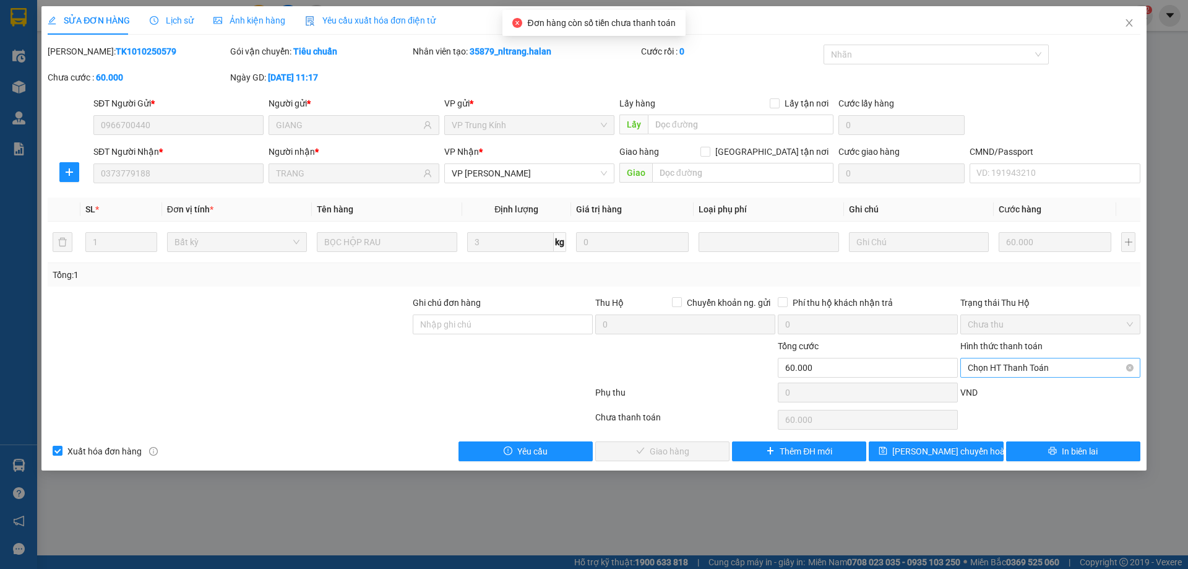
click at [1043, 368] on span "Chọn HT Thanh Toán" at bounding box center [1050, 367] width 165 height 19
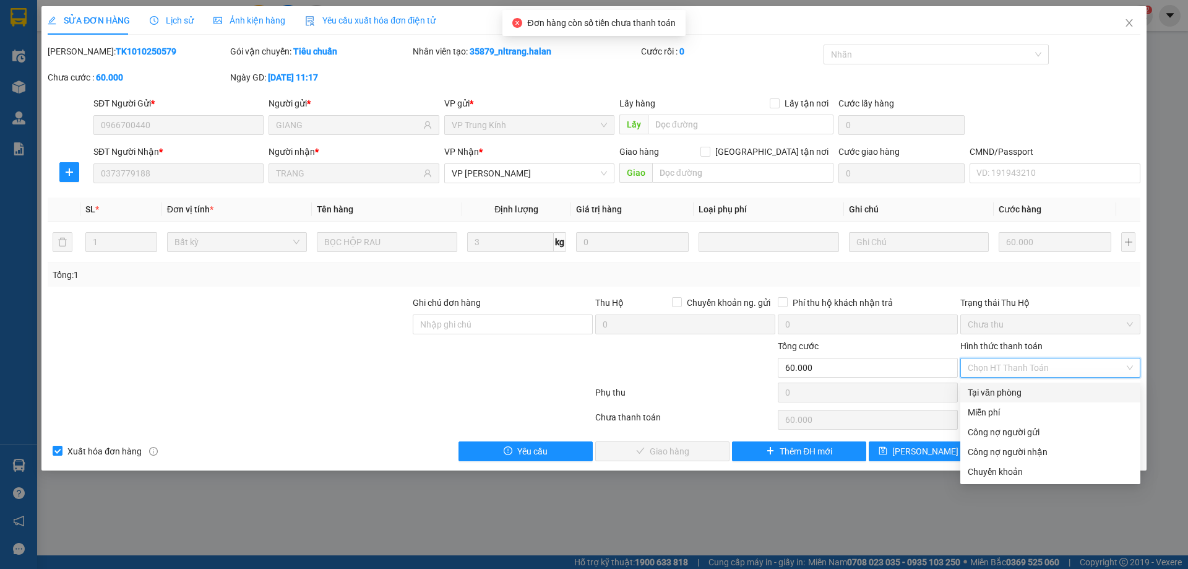
click at [1037, 392] on div "Tại văn phòng" at bounding box center [1050, 392] width 165 height 14
type input "0"
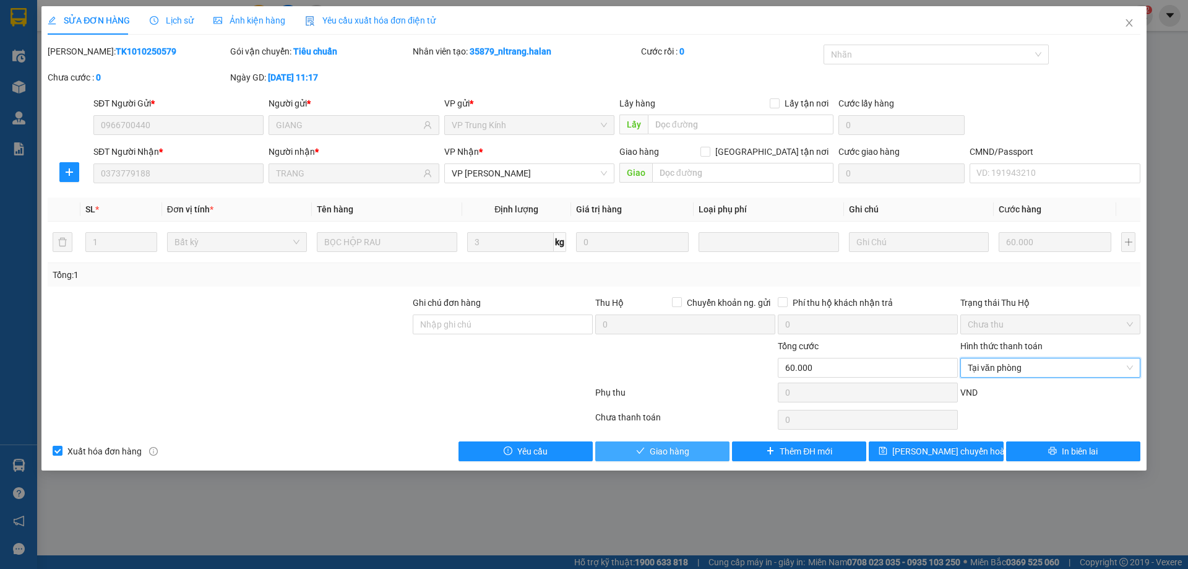
click at [666, 454] on span "Giao hàng" at bounding box center [670, 451] width 40 height 14
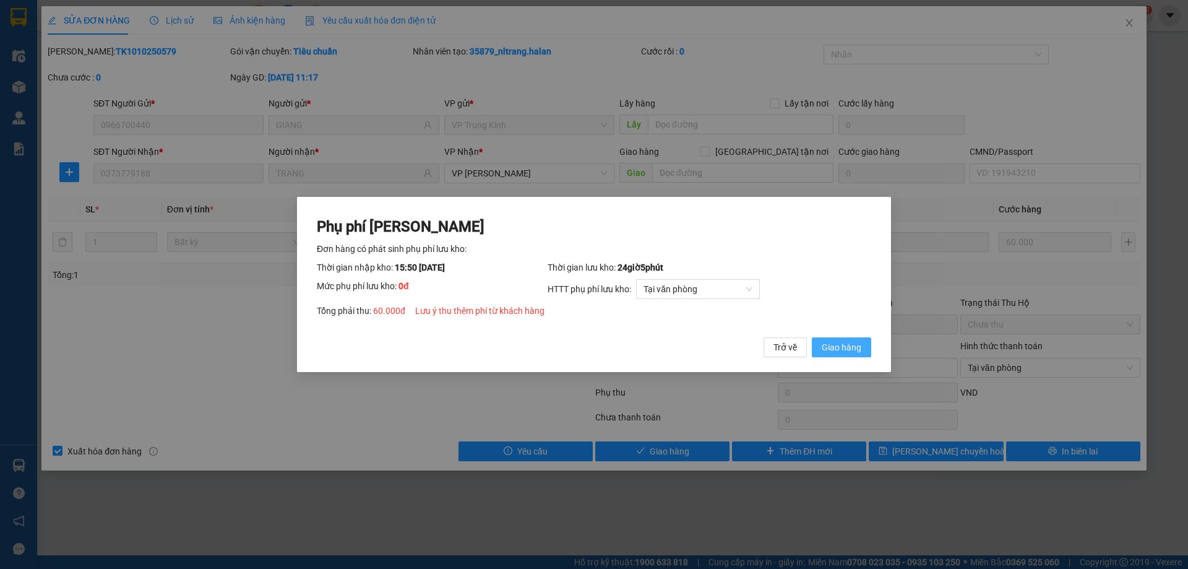
click at [851, 353] on span "Giao hàng" at bounding box center [842, 347] width 40 height 14
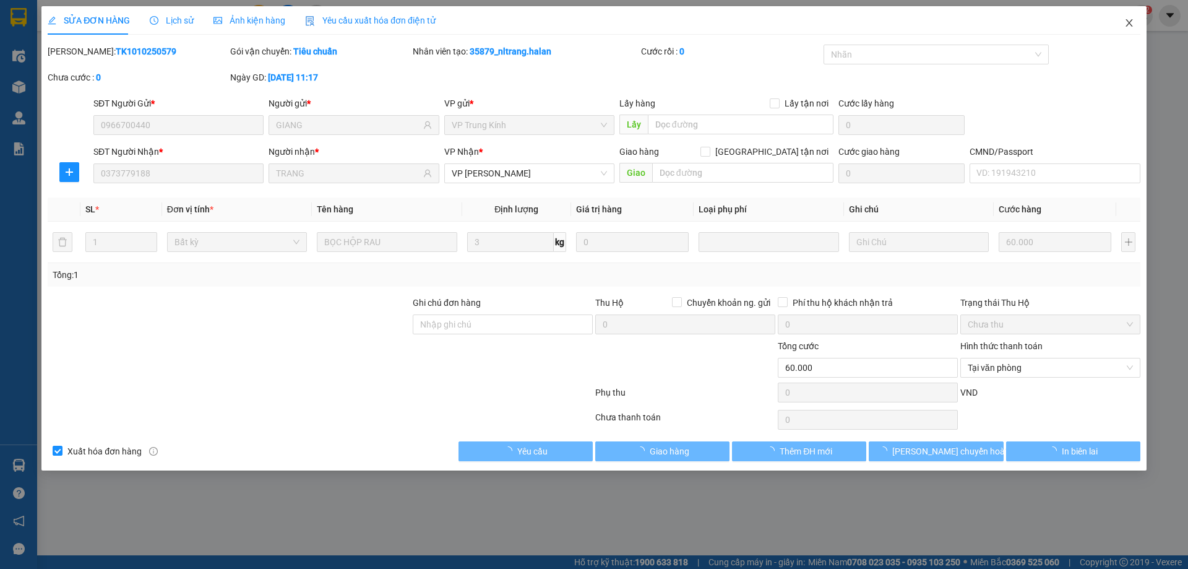
click at [1130, 24] on icon "close" at bounding box center [1129, 23] width 10 height 10
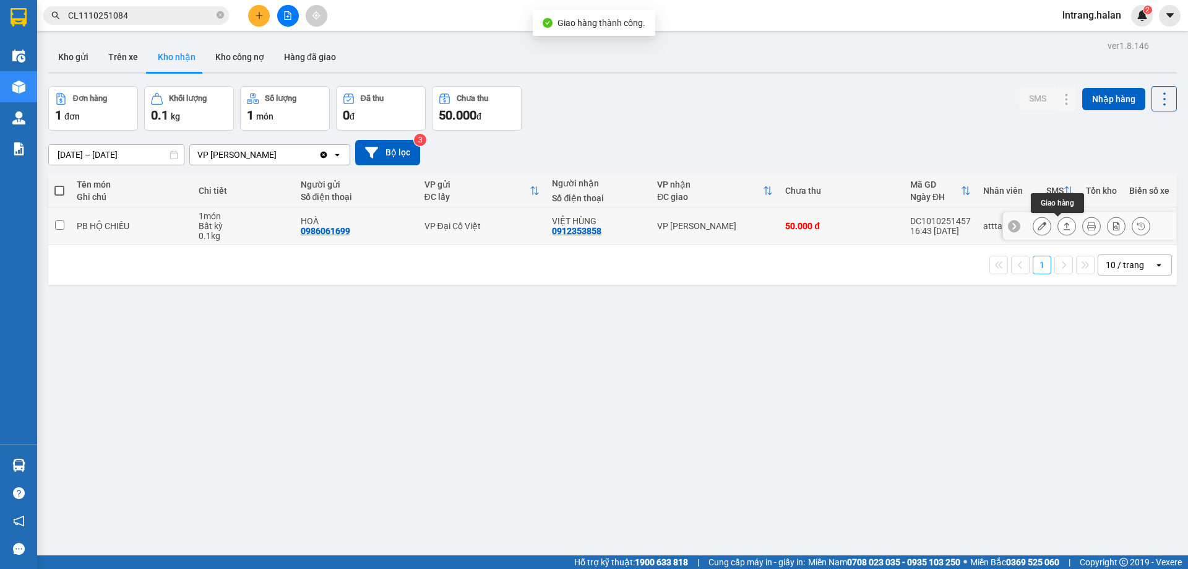
click at [1062, 228] on icon at bounding box center [1066, 225] width 9 height 9
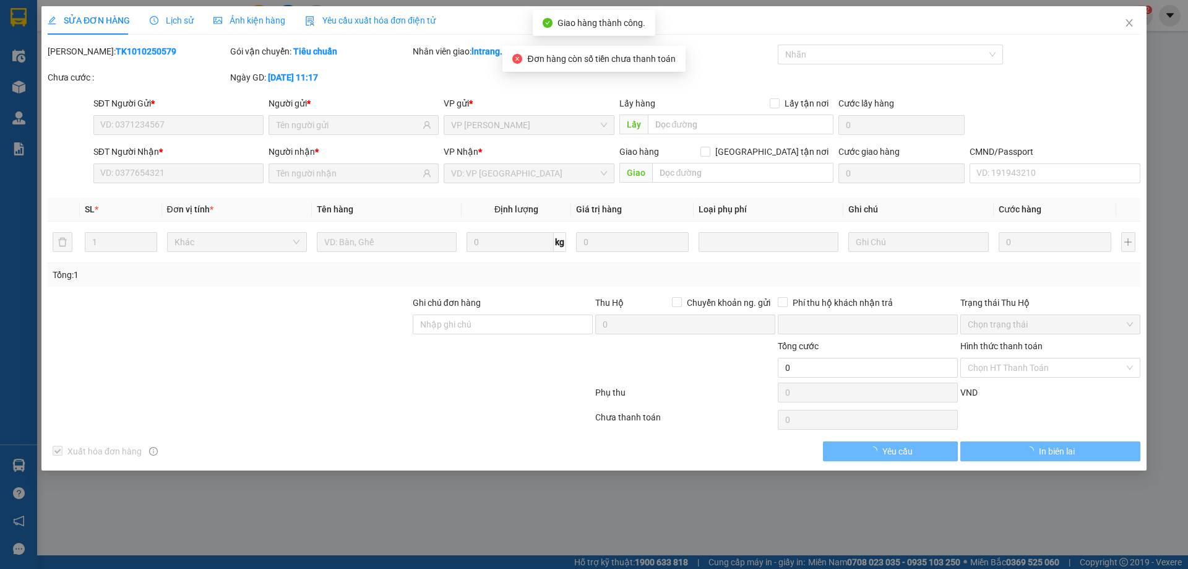
type input "0986061699"
type input "HOÀ"
type input "0912353858"
type input "VIỆT HÙNG"
type input "0"
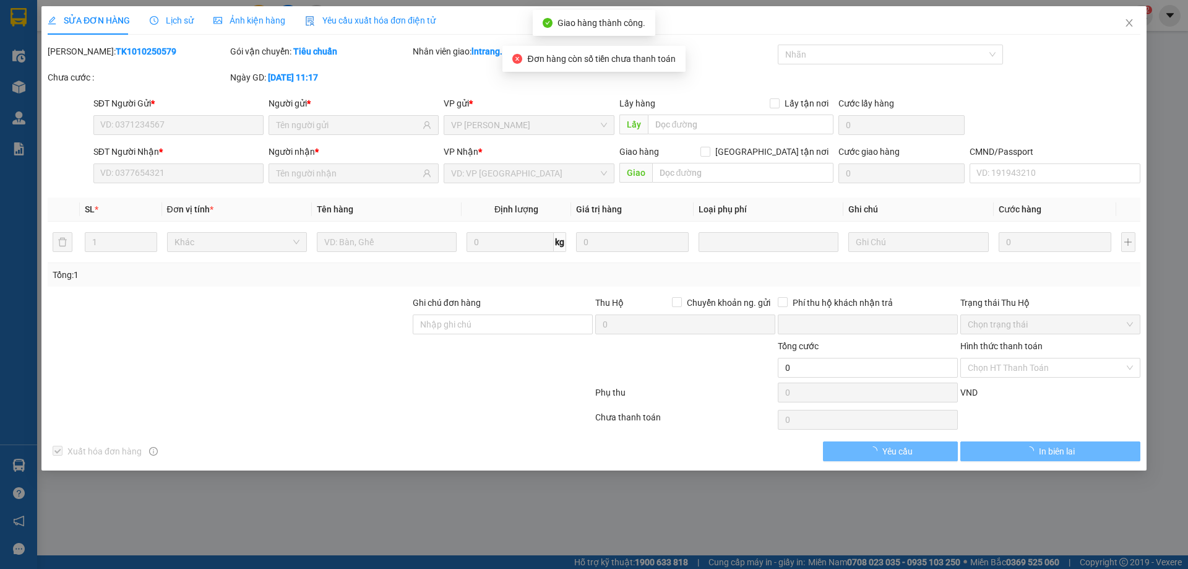
type input "50.000"
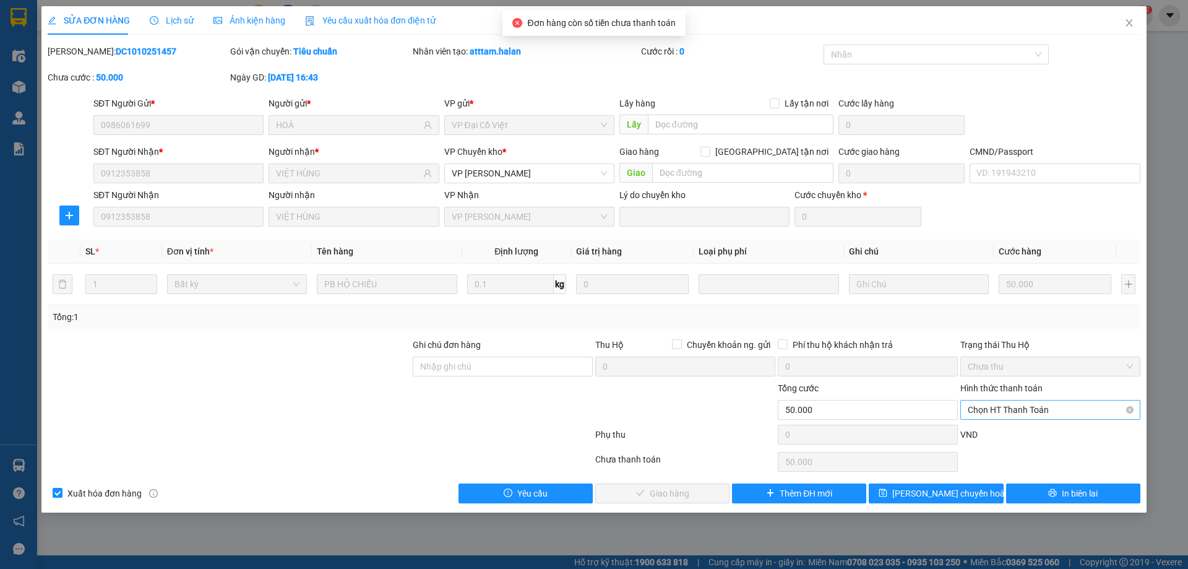
click at [1035, 408] on span "Chọn HT Thanh Toán" at bounding box center [1050, 409] width 165 height 19
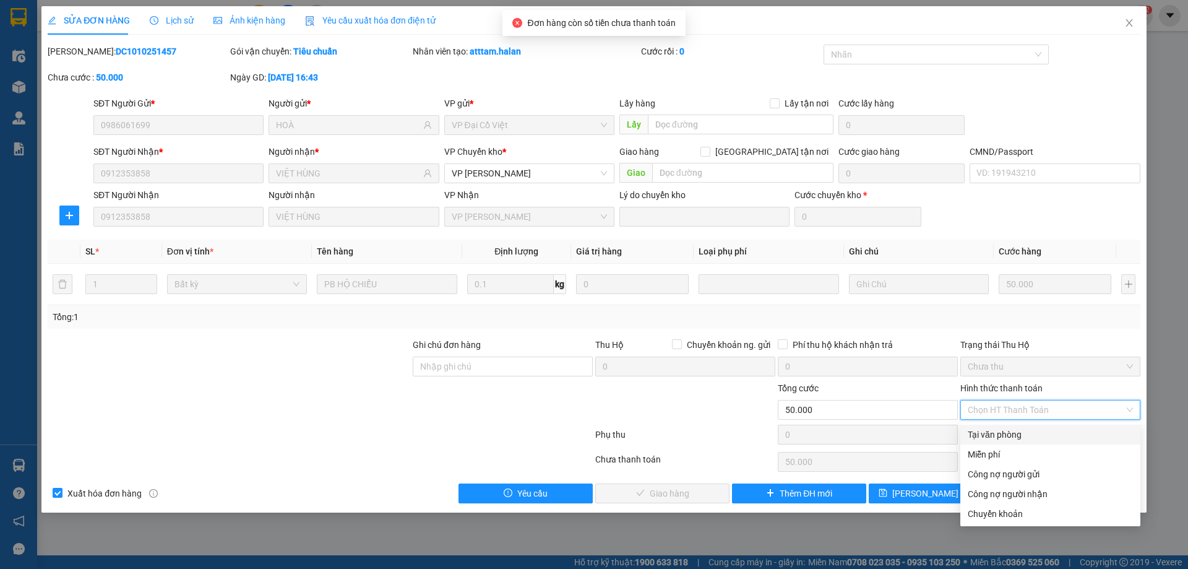
click at [1036, 434] on div "Tại văn phòng" at bounding box center [1050, 434] width 165 height 14
type input "0"
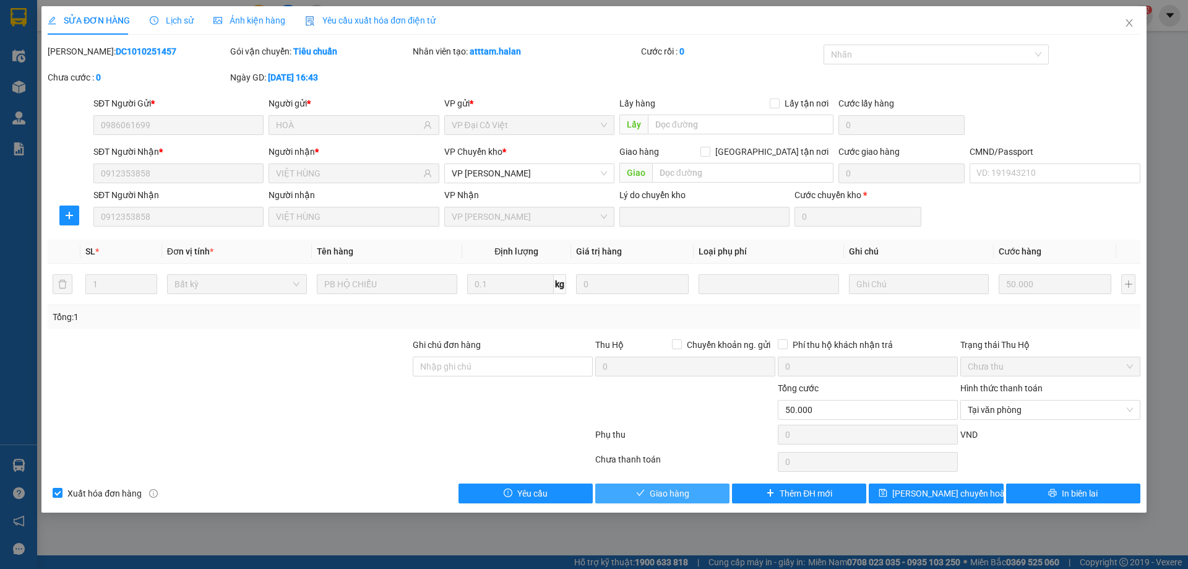
click at [648, 492] on button "Giao hàng" at bounding box center [662, 493] width 134 height 20
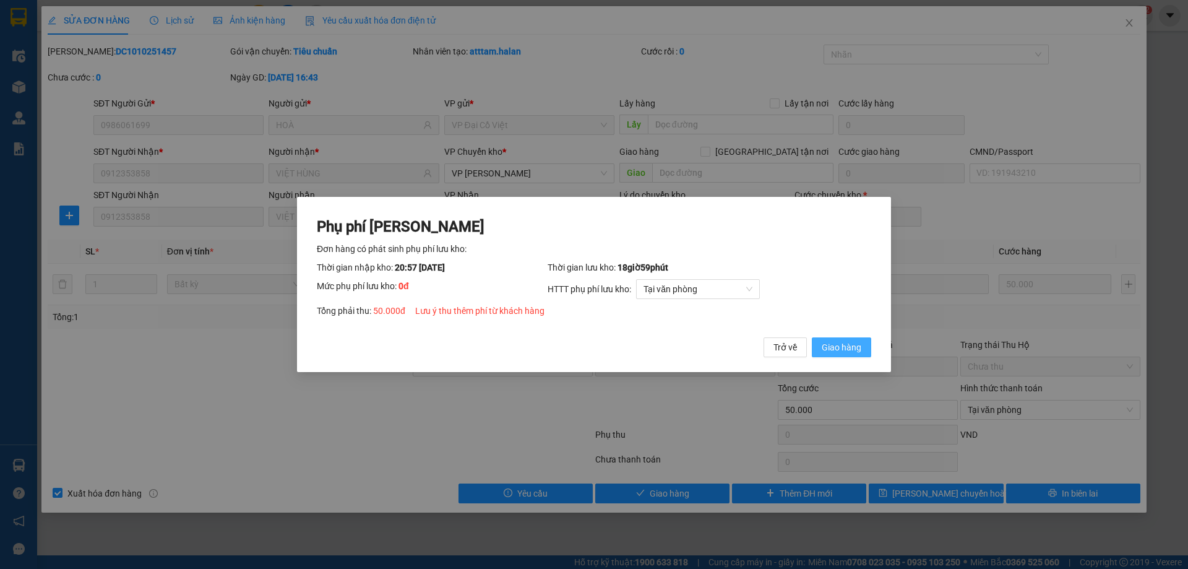
click at [831, 348] on span "Giao hàng" at bounding box center [842, 347] width 40 height 14
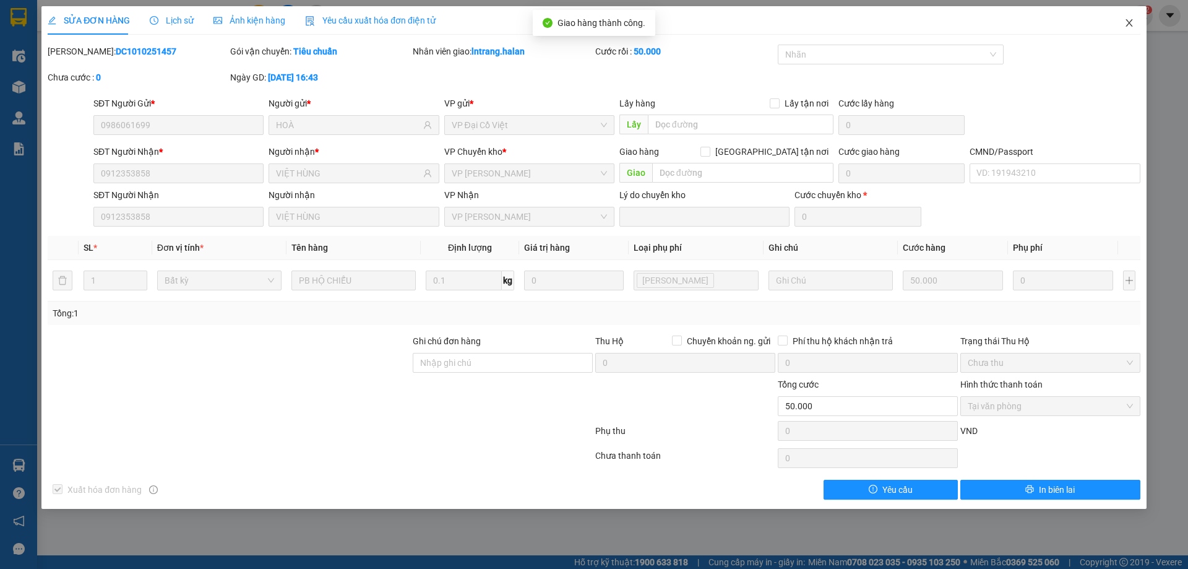
click at [1124, 25] on icon "close" at bounding box center [1129, 23] width 10 height 10
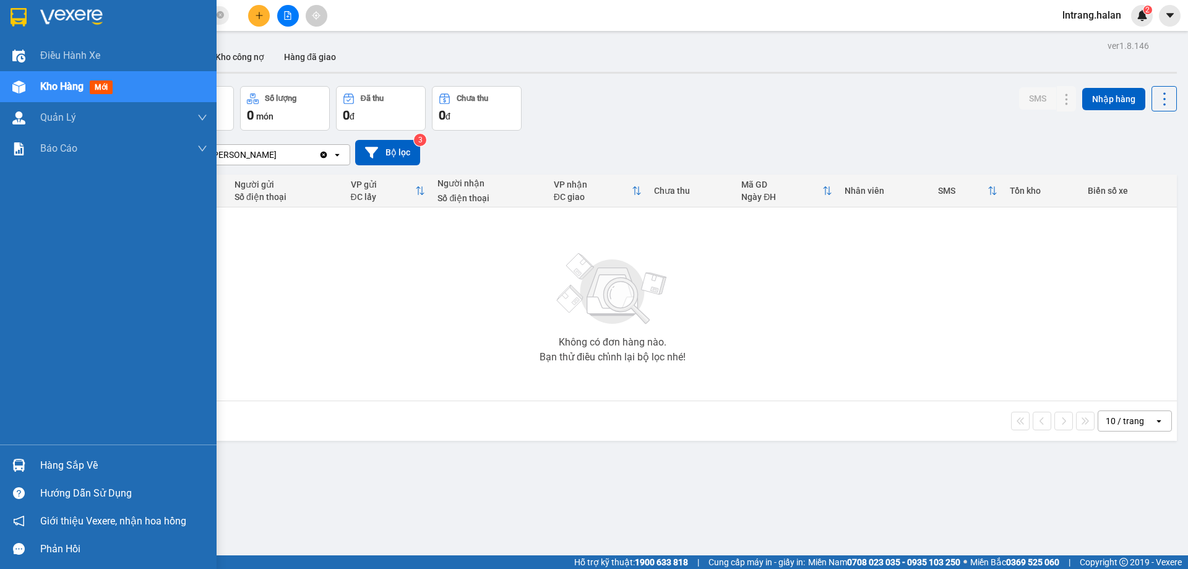
click at [62, 461] on div "Hàng sắp về" at bounding box center [123, 465] width 167 height 19
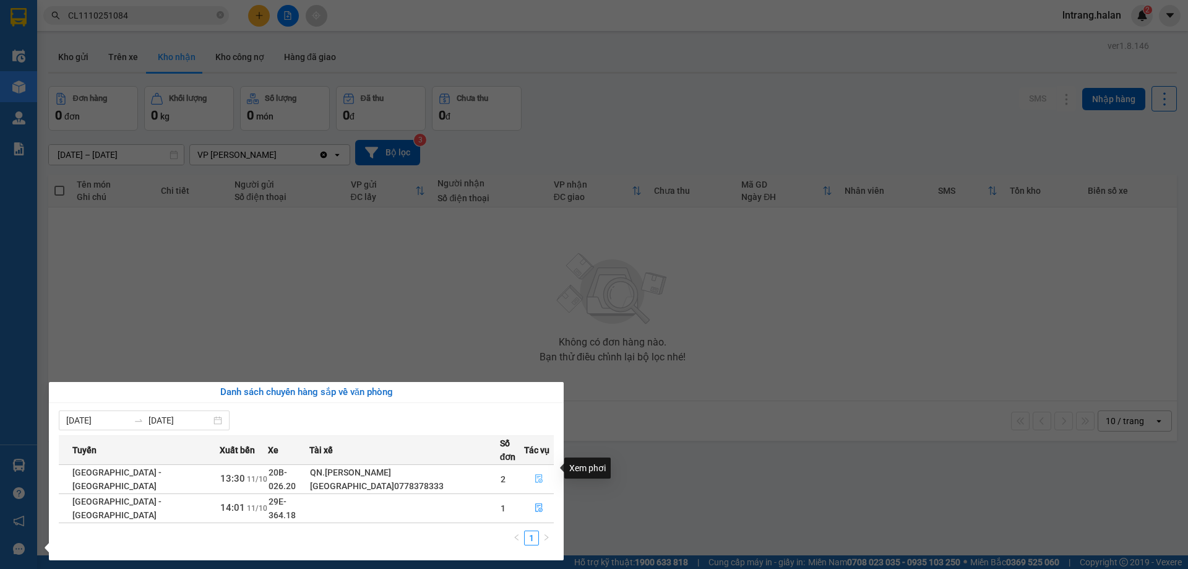
click at [535, 474] on icon "file-done" at bounding box center [539, 478] width 9 height 9
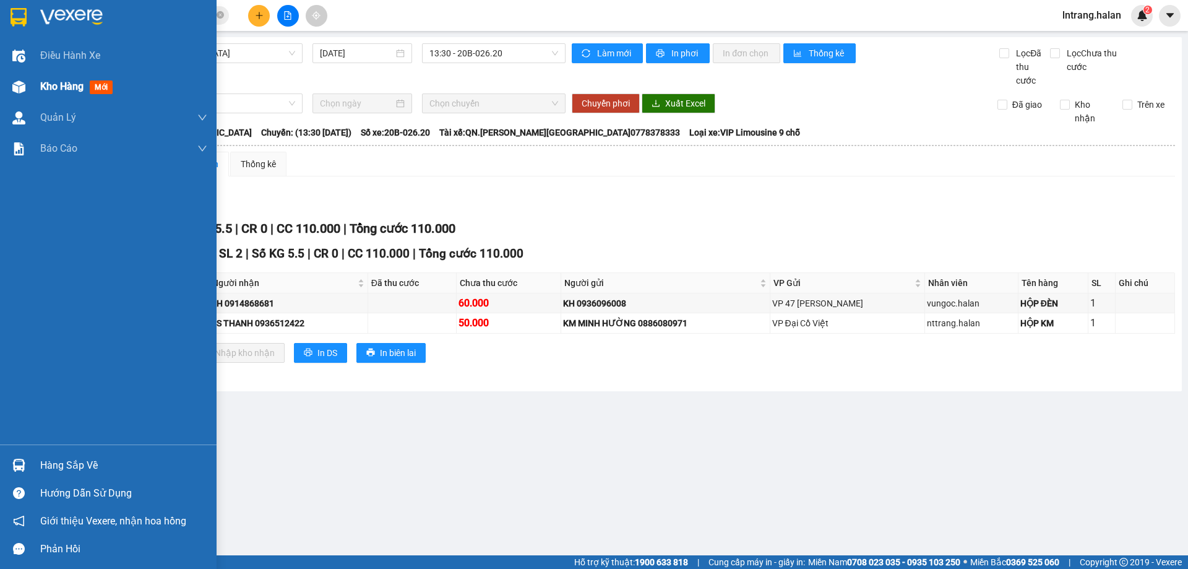
click at [59, 93] on div "Kho hàng mới" at bounding box center [78, 86] width 77 height 15
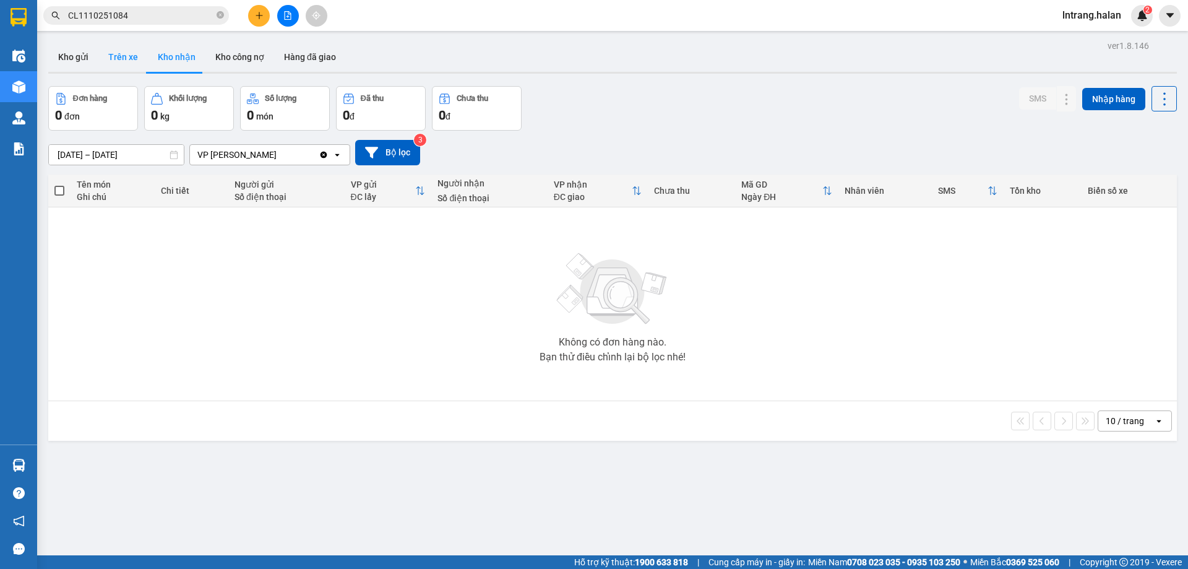
click at [108, 54] on button "Trên xe" at bounding box center [122, 57] width 49 height 30
type input "[DATE] – [DATE]"
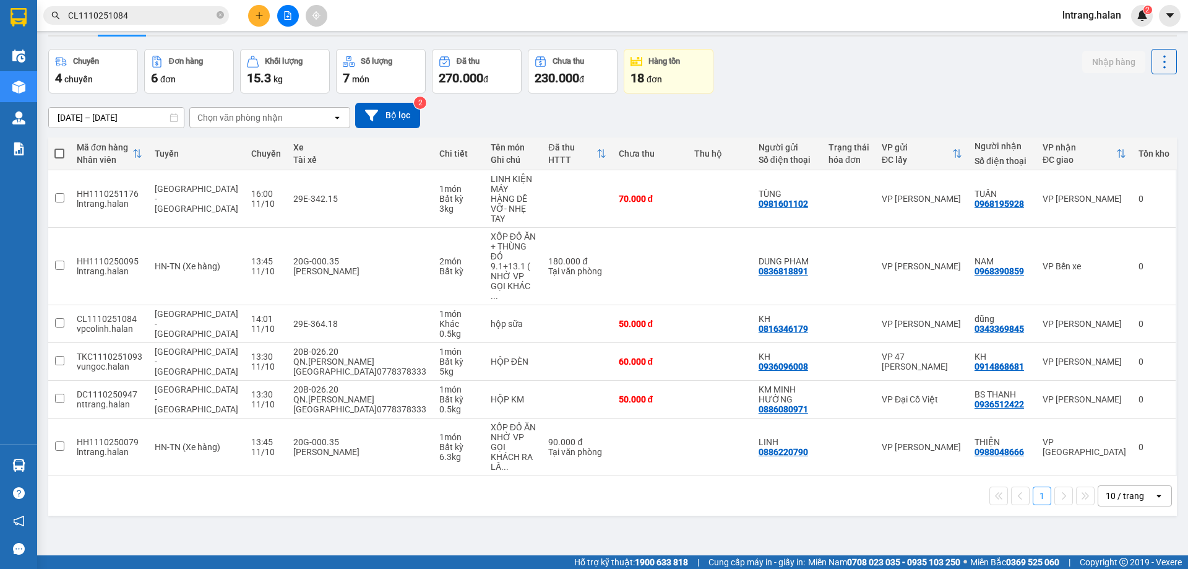
scroll to position [57, 0]
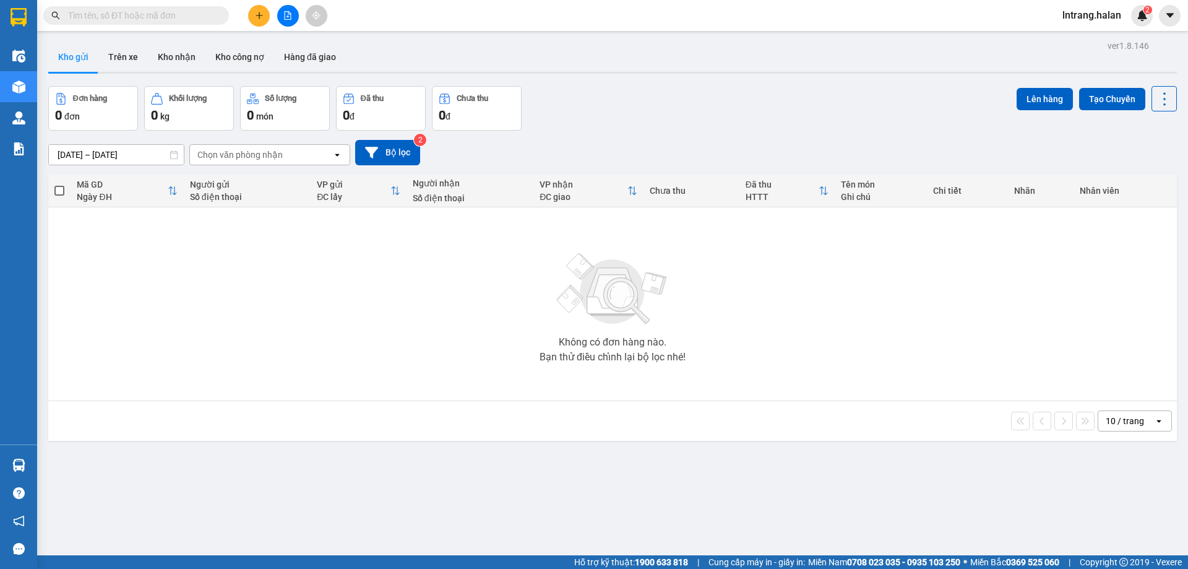
click at [259, 20] on button at bounding box center [259, 16] width 22 height 22
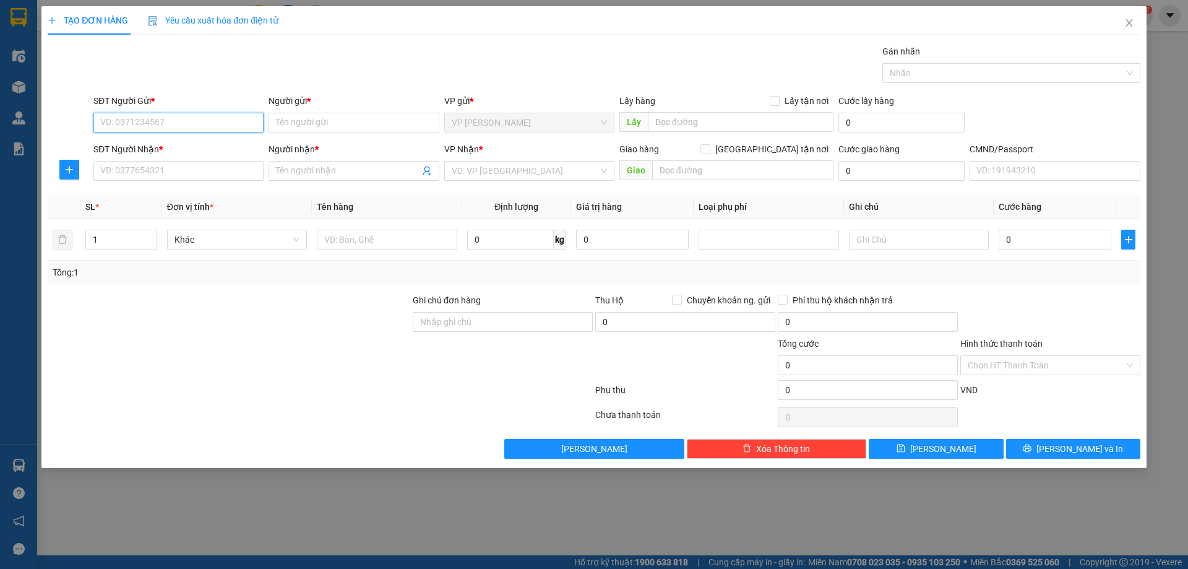
click at [197, 123] on input "SĐT Người Gửi *" at bounding box center [178, 123] width 170 height 20
click at [113, 121] on input "0981601102" at bounding box center [178, 123] width 170 height 20
click at [118, 121] on input "0981601102" at bounding box center [178, 123] width 170 height 20
click at [134, 120] on input "0981601102" at bounding box center [178, 123] width 170 height 20
click at [170, 121] on input "0981601102" at bounding box center [178, 123] width 170 height 20
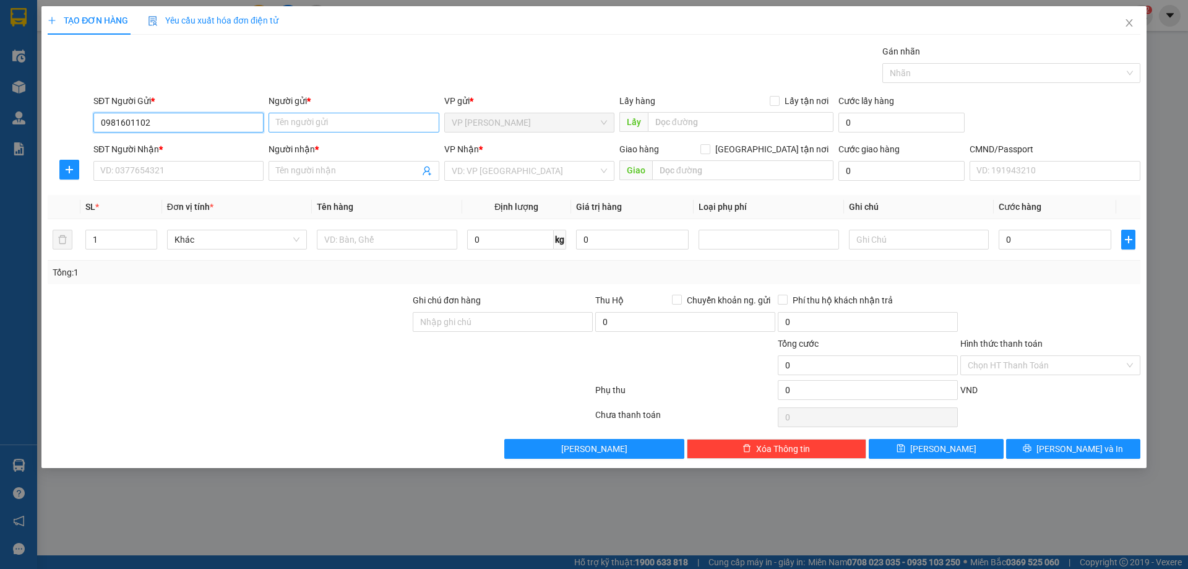
type input "0981601102"
click at [342, 118] on input "Người gửi *" at bounding box center [354, 123] width 170 height 20
type input "n"
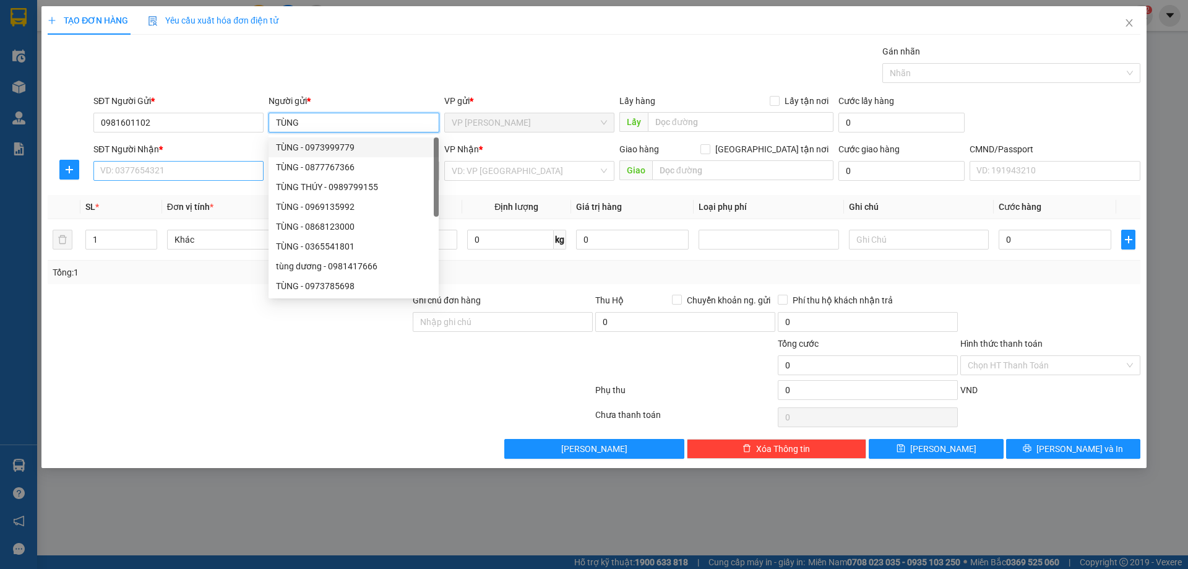
type input "TÙNG"
click at [205, 168] on input "SĐT Người Nhận *" at bounding box center [178, 171] width 170 height 20
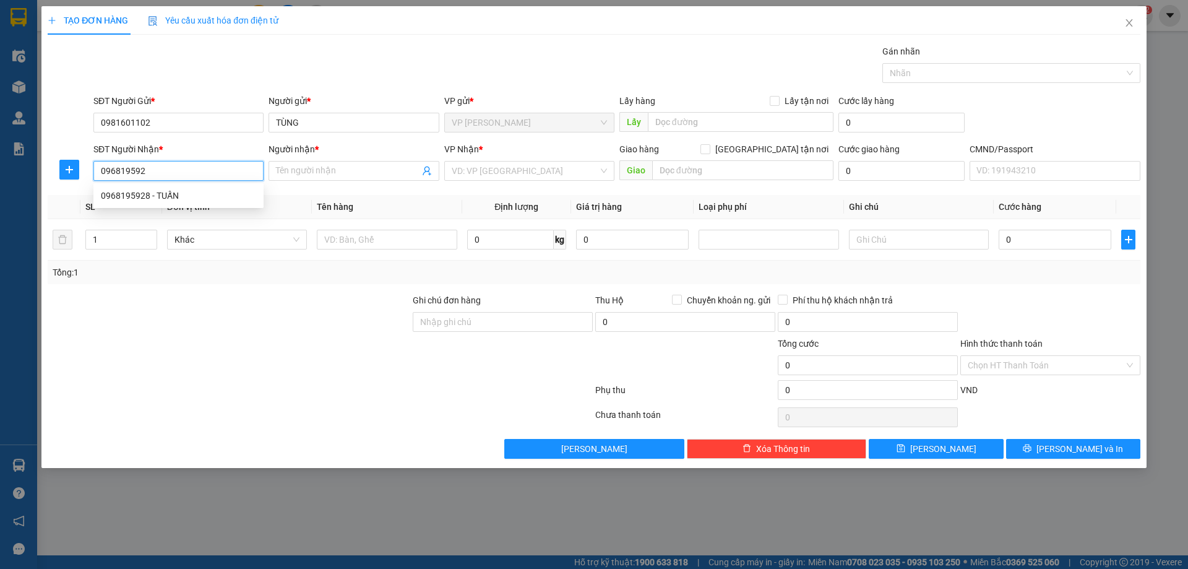
type input "0968195928"
click at [202, 199] on div "0968195928 - TUẤN" at bounding box center [178, 196] width 155 height 14
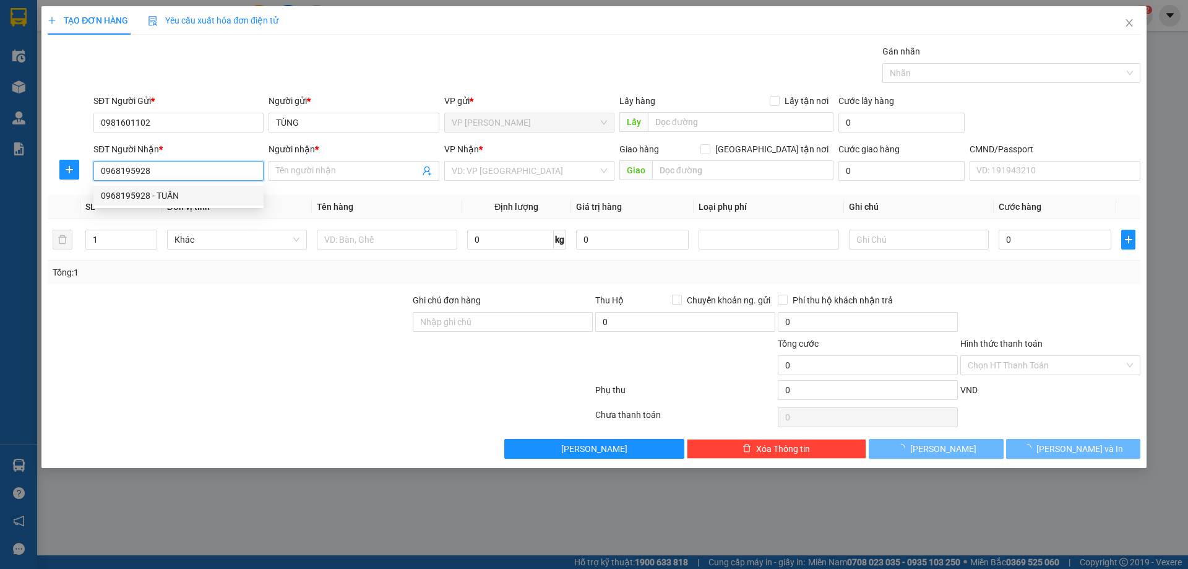
type input "TUẤN"
checkbox input "true"
type input "7A NGÕ 220 LNQ"
type input "20.000"
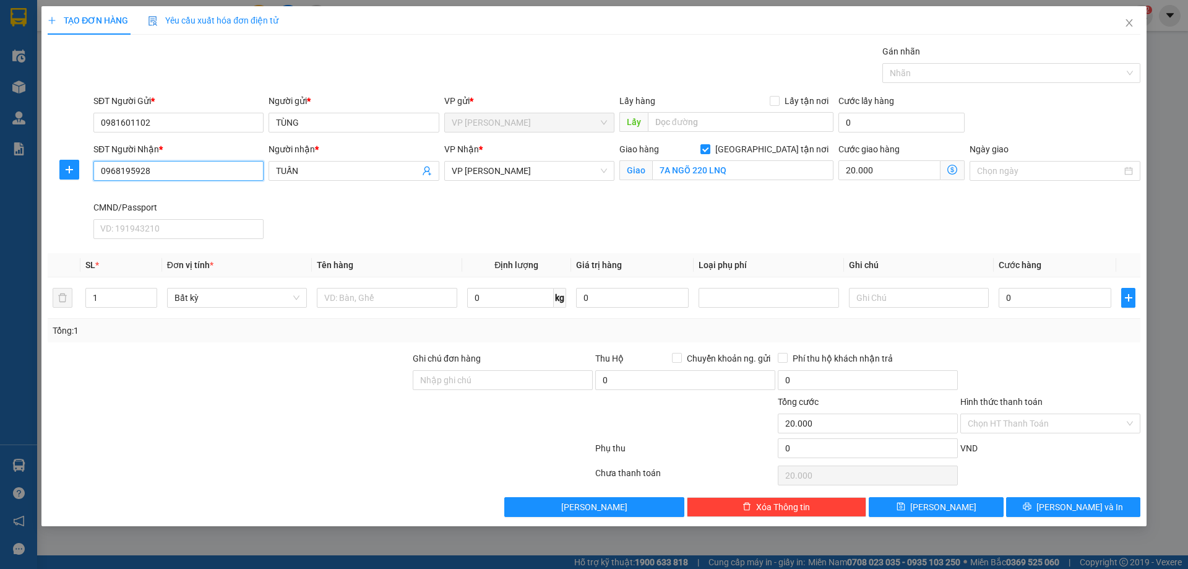
type input "0968195928"
click at [535, 195] on div "VP Nhận * VP Hoàng Văn Thụ" at bounding box center [529, 171] width 175 height 58
click at [752, 204] on div "SĐT Người Nhận * 0968195928 Người nhận * TUẤN VP Nhận * VP Hoàng Văn Thụ Giao h…" at bounding box center [617, 192] width 1052 height 101
click at [390, 299] on input "text" at bounding box center [387, 298] width 140 height 20
click at [752, 171] on input "7A NGÕ 220 LNQ" at bounding box center [742, 170] width 181 height 20
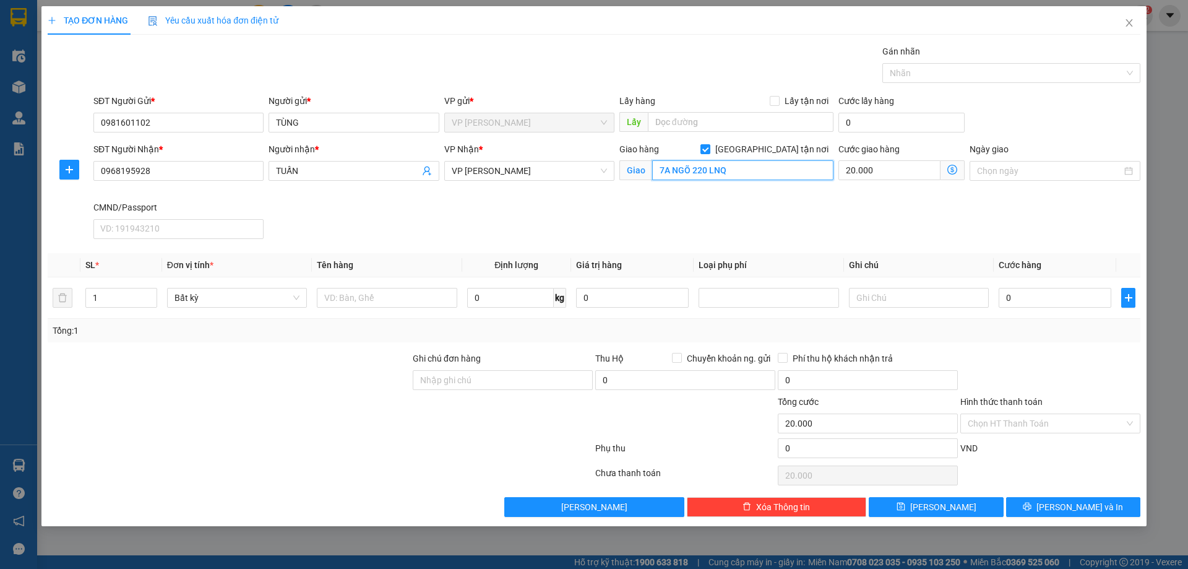
click at [752, 171] on input "7A NGÕ 220 LNQ" at bounding box center [742, 170] width 181 height 20
drag, startPoint x: 770, startPoint y: 151, endPoint x: 768, endPoint y: 157, distance: 6.5
click at [709, 151] on input "[GEOGRAPHIC_DATA] tận nơi" at bounding box center [704, 148] width 9 height 9
checkbox input "false"
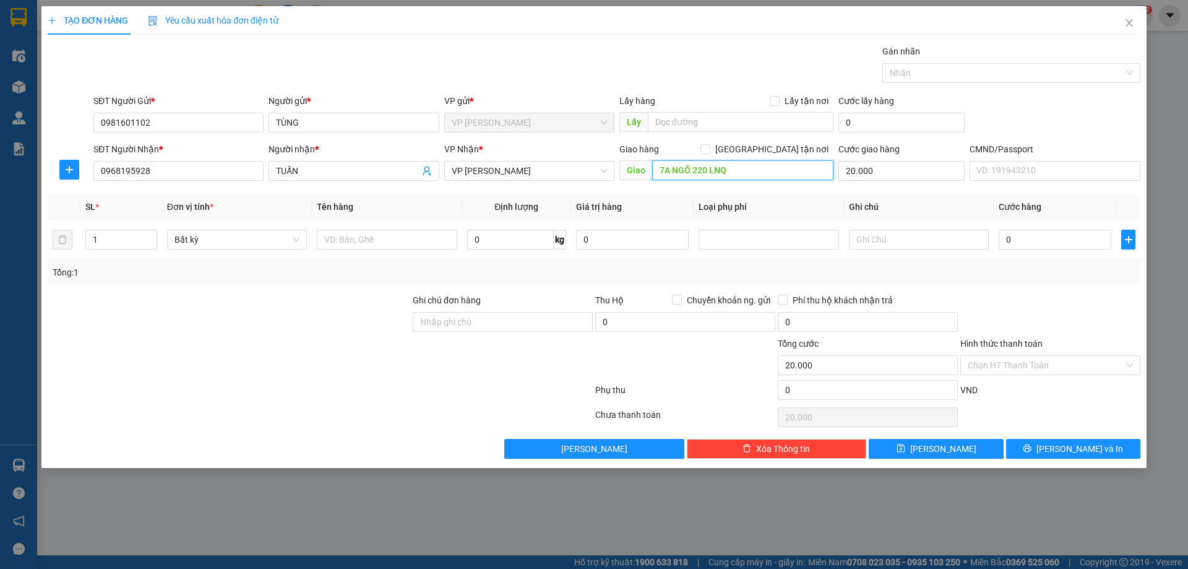
click at [755, 166] on input "7A NGÕ 220 LNQ" at bounding box center [742, 170] width 181 height 20
type input "7"
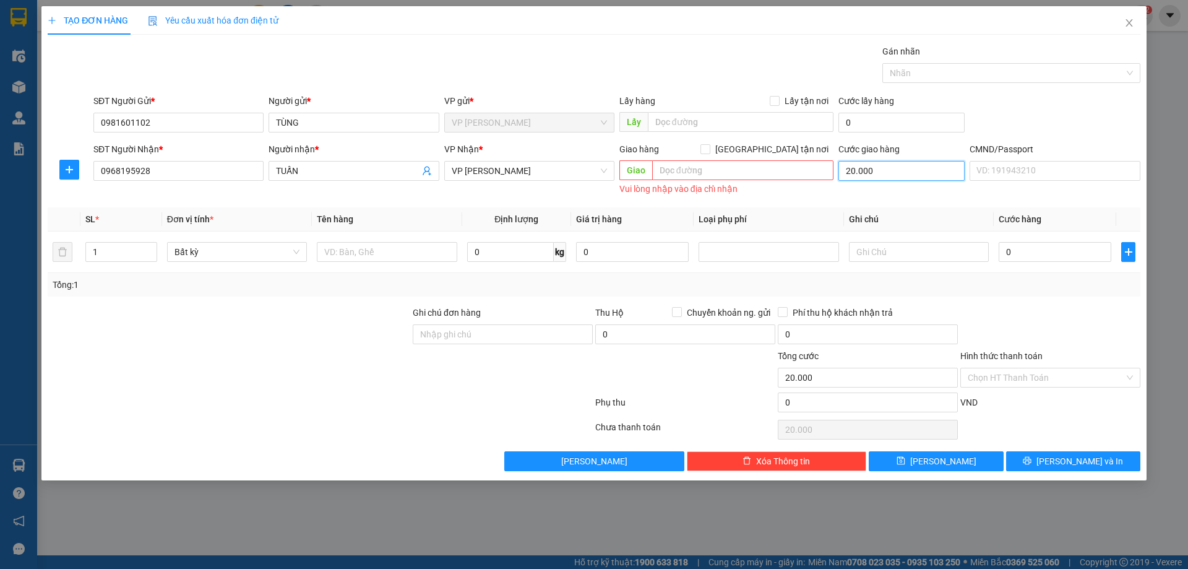
click at [890, 180] on input "20.000" at bounding box center [901, 171] width 126 height 20
type input "0"
click at [887, 190] on div "Cước giao hàng 0" at bounding box center [901, 170] width 131 height 56
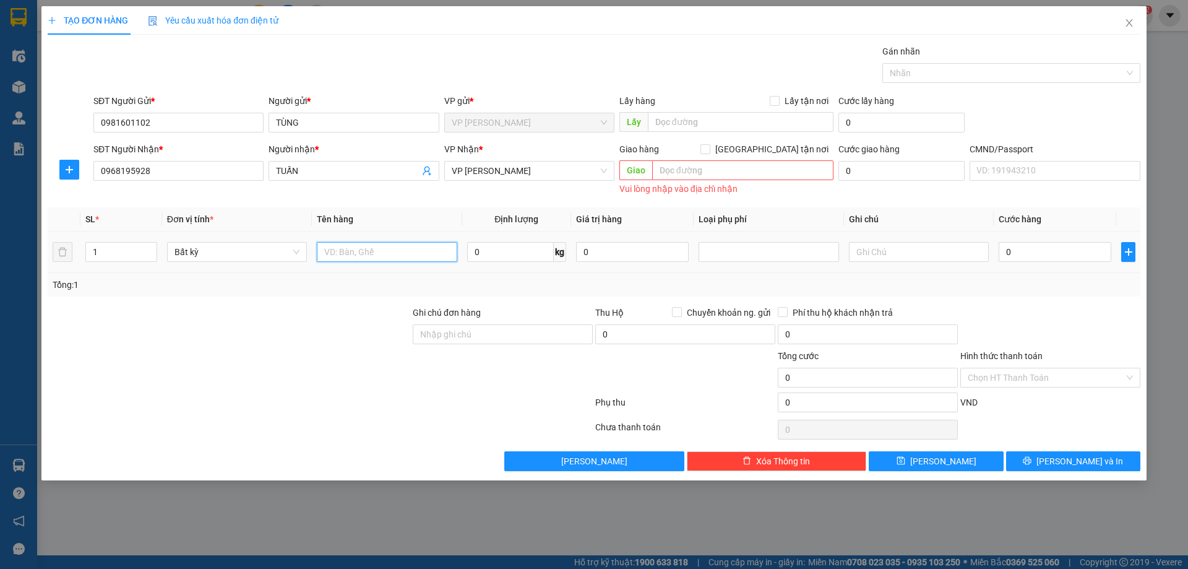
click at [392, 248] on input "text" at bounding box center [387, 252] width 140 height 20
click at [422, 250] on input "LINH KIỆN MÁY QUAY" at bounding box center [387, 252] width 140 height 20
type input "LINH KIỆN MÁY"
click at [900, 257] on input "text" at bounding box center [919, 252] width 140 height 20
type input "HÀNG DỄ VỠ- NHẸ TAY"
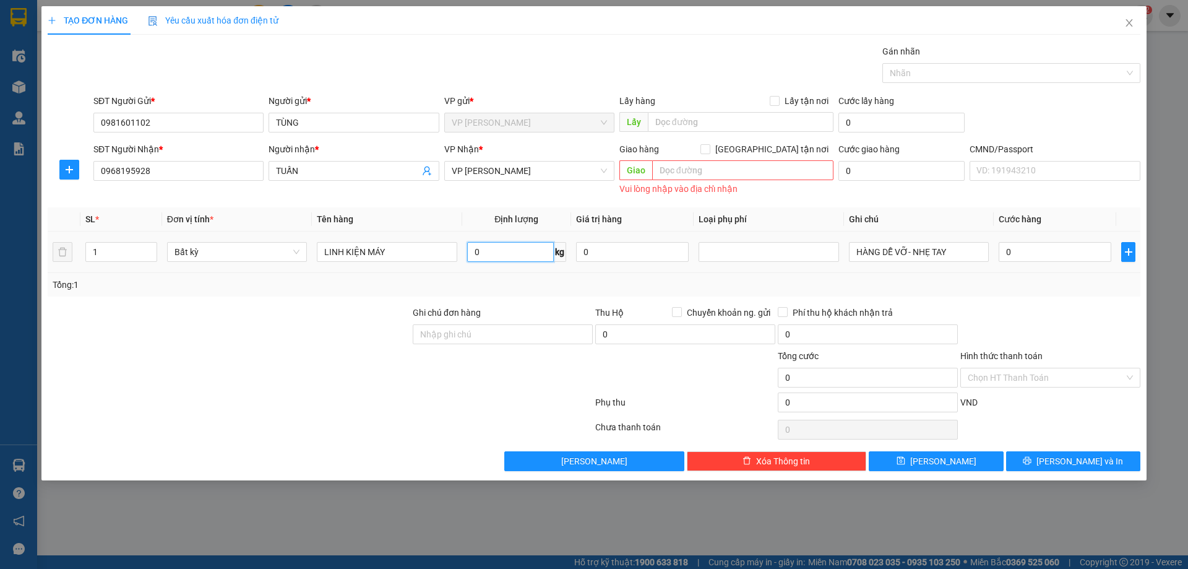
click at [531, 253] on input "0" at bounding box center [510, 252] width 87 height 20
type input "3"
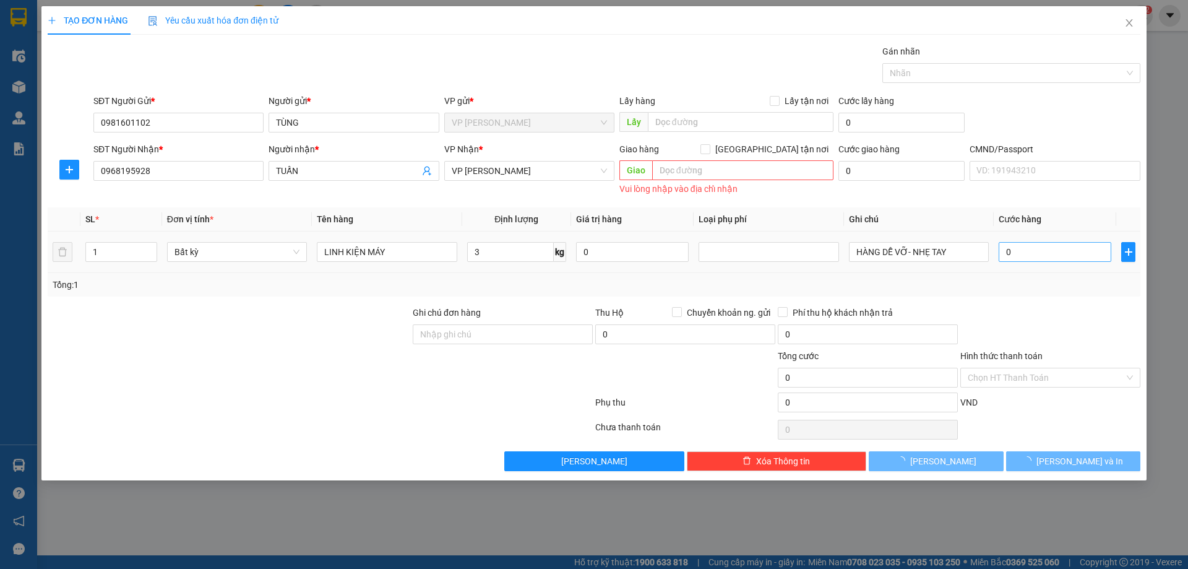
drag, startPoint x: 1013, startPoint y: 278, endPoint x: 1045, endPoint y: 259, distance: 36.9
click at [1018, 275] on div "Tổng: 1" at bounding box center [594, 285] width 1093 height 24
click at [1051, 257] on input "0" at bounding box center [1055, 252] width 113 height 20
click at [1073, 279] on div "Tổng: 1" at bounding box center [594, 285] width 1083 height 14
type input "70.000"
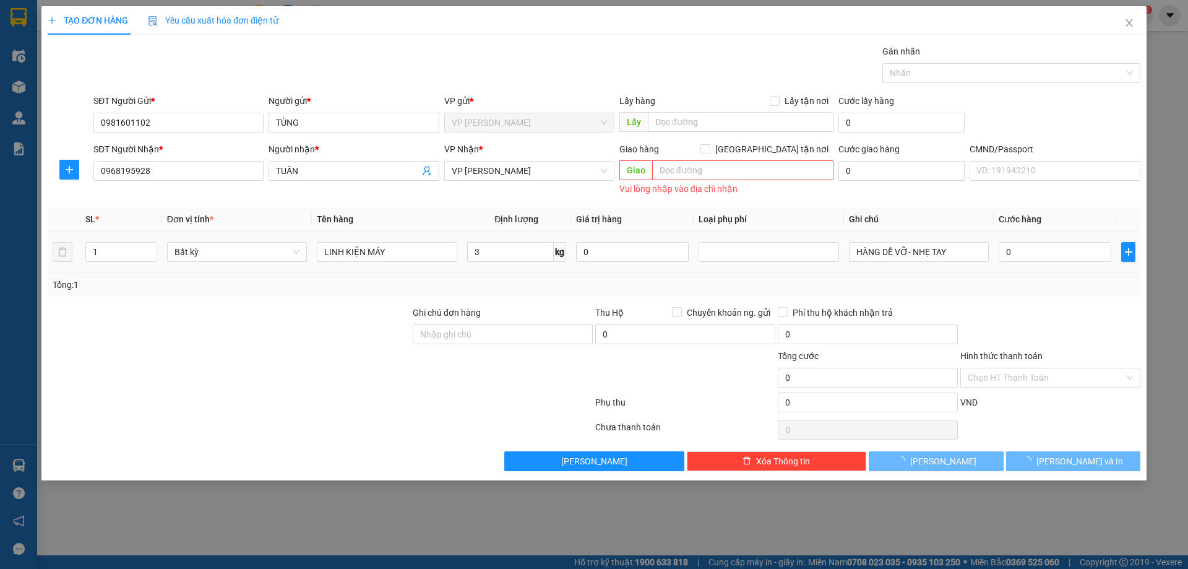
type input "70.000"
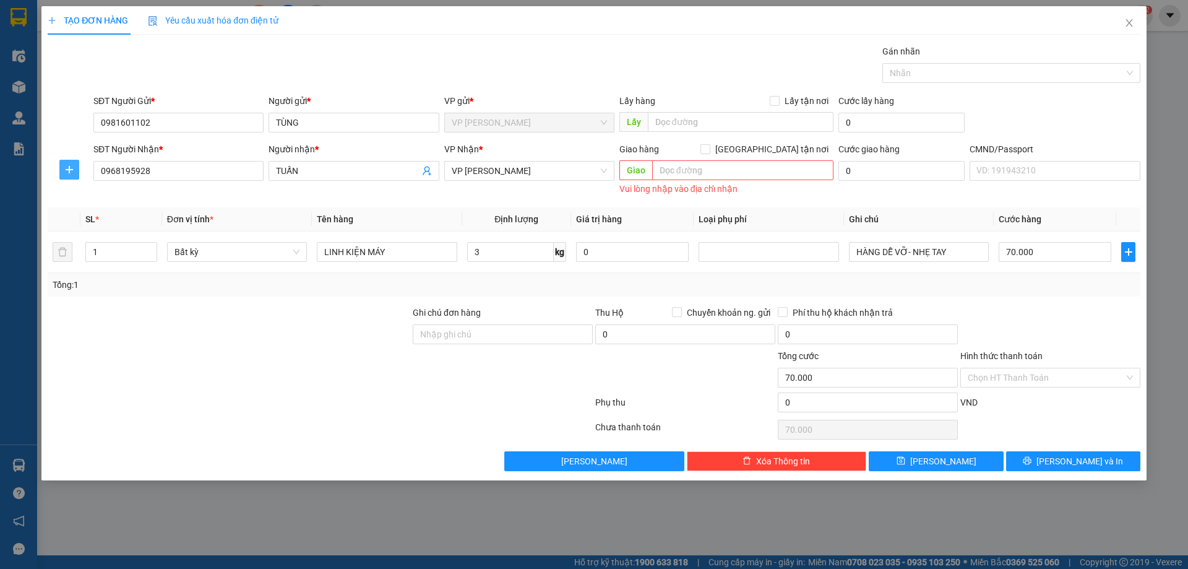
click at [67, 165] on icon "plus" at bounding box center [69, 170] width 10 height 10
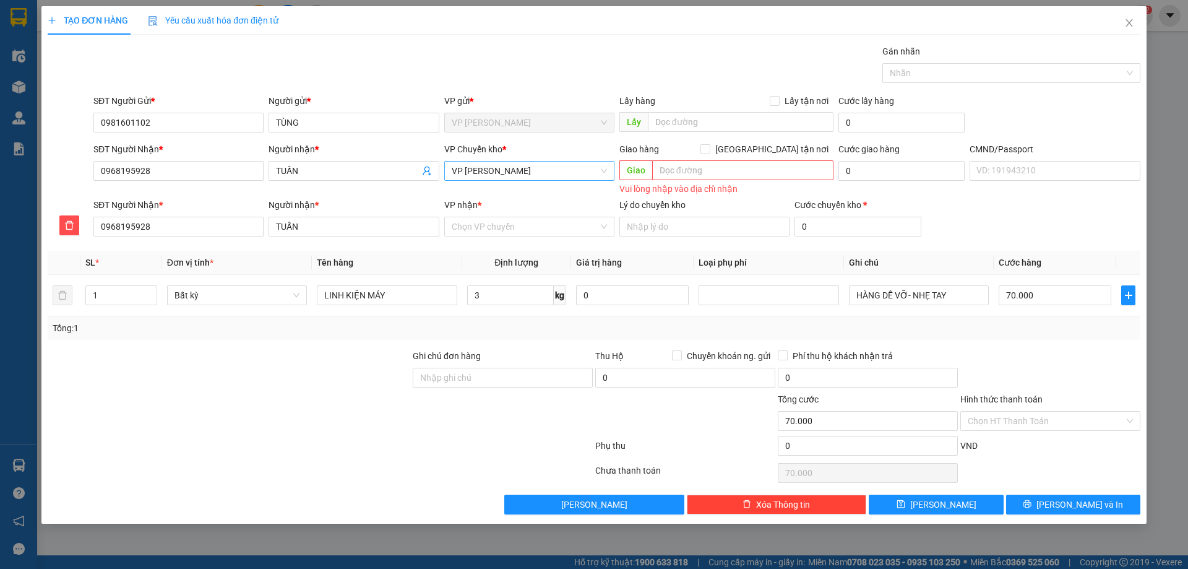
click at [539, 172] on span "VP Hoàng Văn Thụ" at bounding box center [529, 170] width 155 height 19
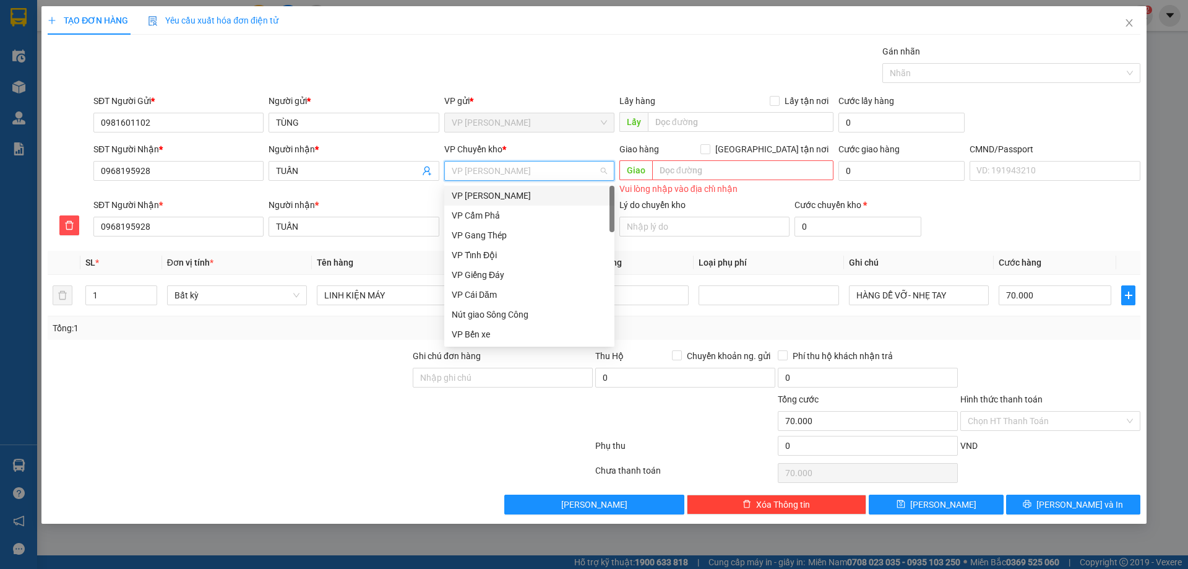
click at [528, 193] on div "VP [PERSON_NAME]" at bounding box center [529, 196] width 155 height 14
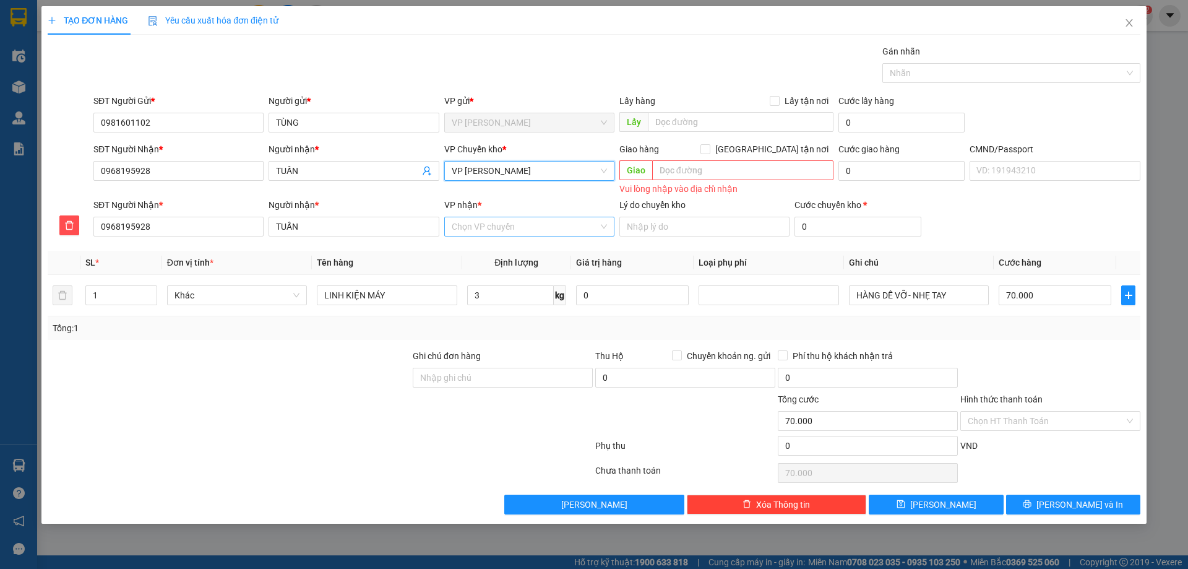
click at [525, 227] on input "VP nhận *" at bounding box center [525, 226] width 147 height 19
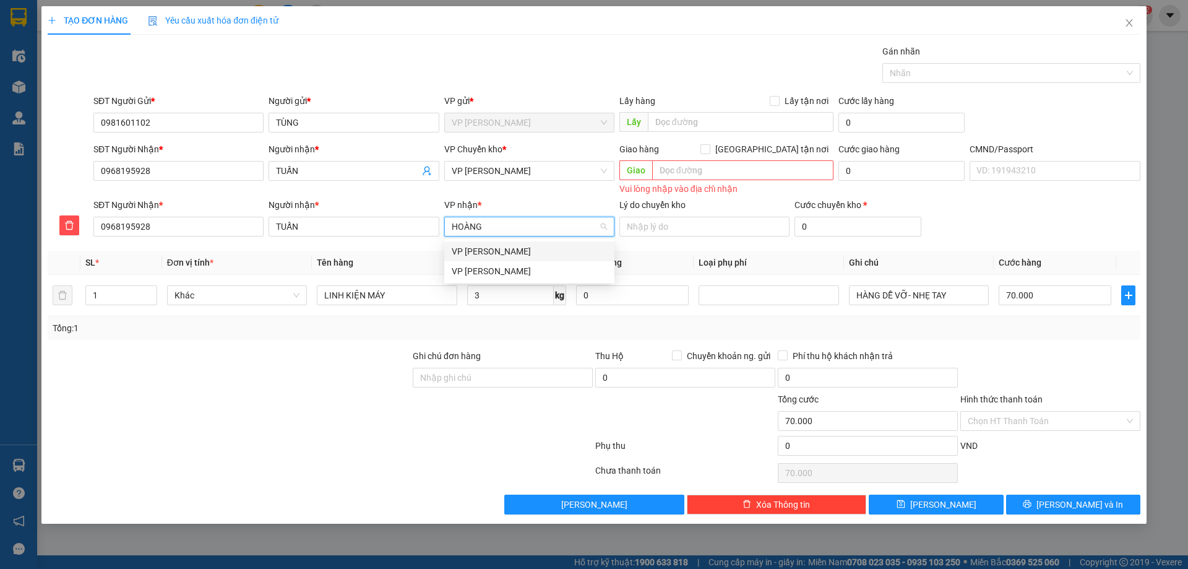
type input "HOÀNG"
click at [513, 251] on div "VP Hoàng Văn Thụ" at bounding box center [529, 251] width 155 height 14
click at [697, 249] on div "Transit Pickup Surcharge Ids Transit Deliver Surcharge Ids Transit Deliver Surc…" at bounding box center [594, 280] width 1093 height 470
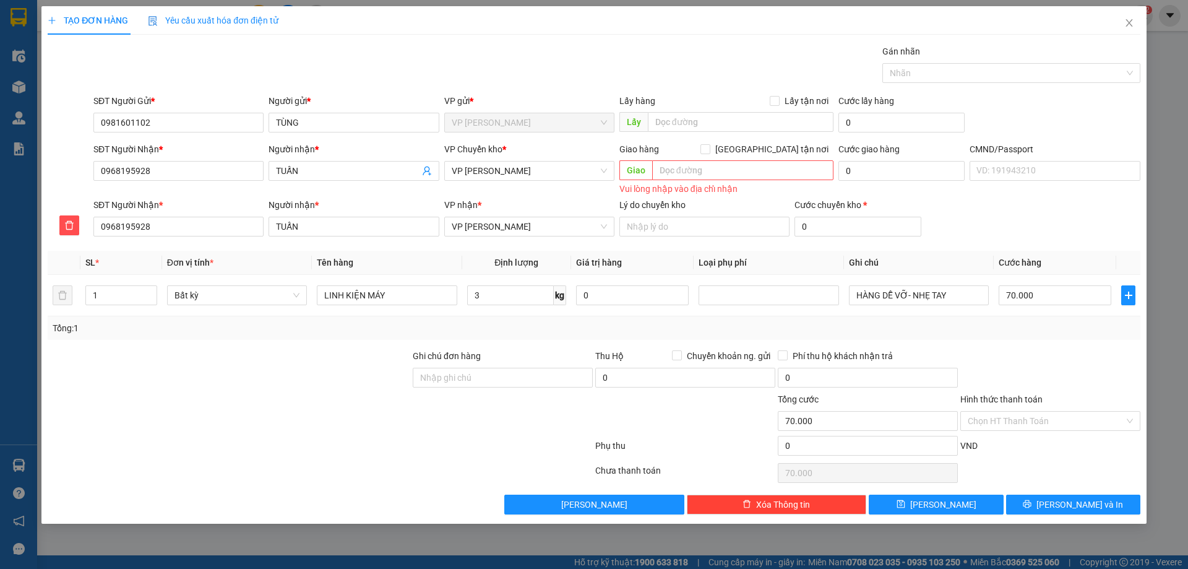
click at [901, 192] on div "Cước giao hàng 0" at bounding box center [901, 170] width 131 height 56
click at [1109, 356] on div at bounding box center [1050, 370] width 183 height 43
click at [1099, 505] on button "[PERSON_NAME] và In" at bounding box center [1073, 504] width 134 height 20
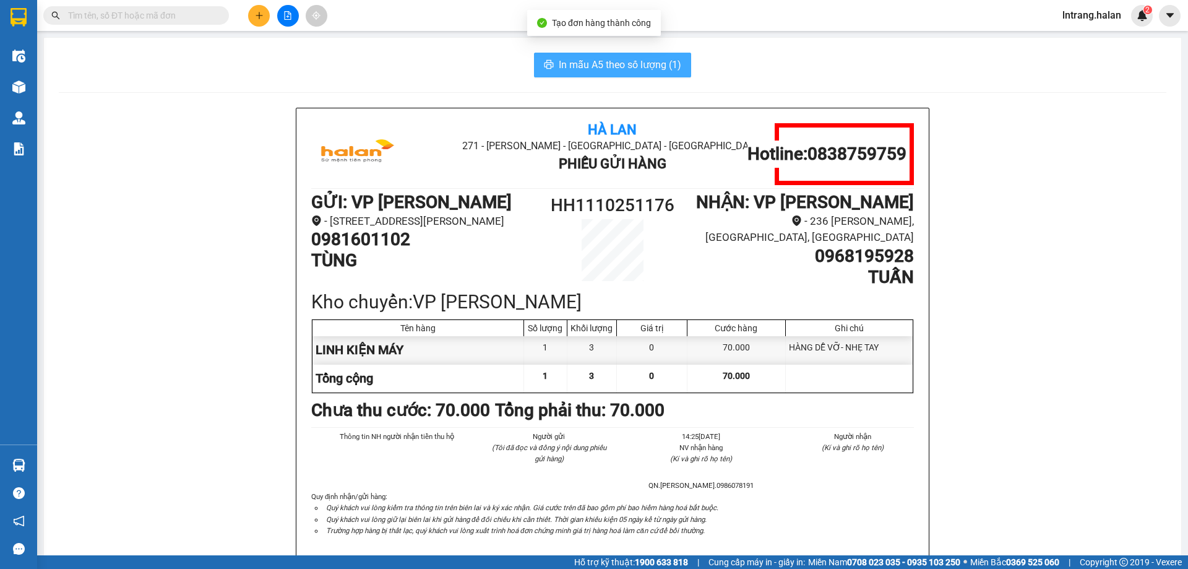
click at [648, 64] on span "In mẫu A5 theo số lượng (1)" at bounding box center [620, 64] width 122 height 15
click at [210, 16] on input "text" at bounding box center [141, 16] width 146 height 14
paste input "DC1010251457"
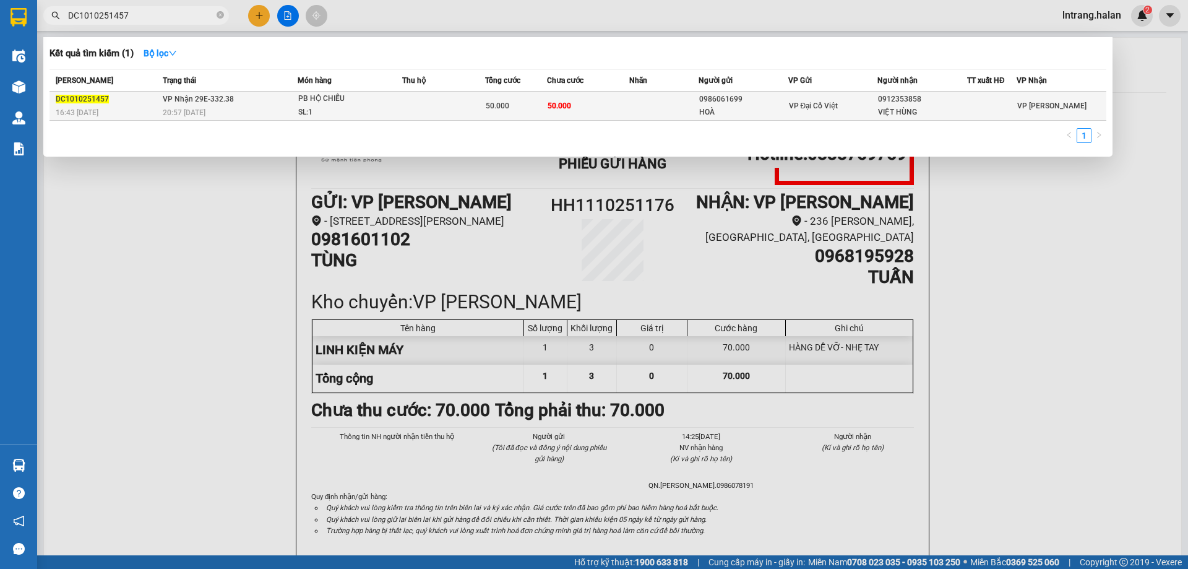
type input "DC1010251457"
click at [725, 107] on div "HOÀ" at bounding box center [743, 112] width 88 height 13
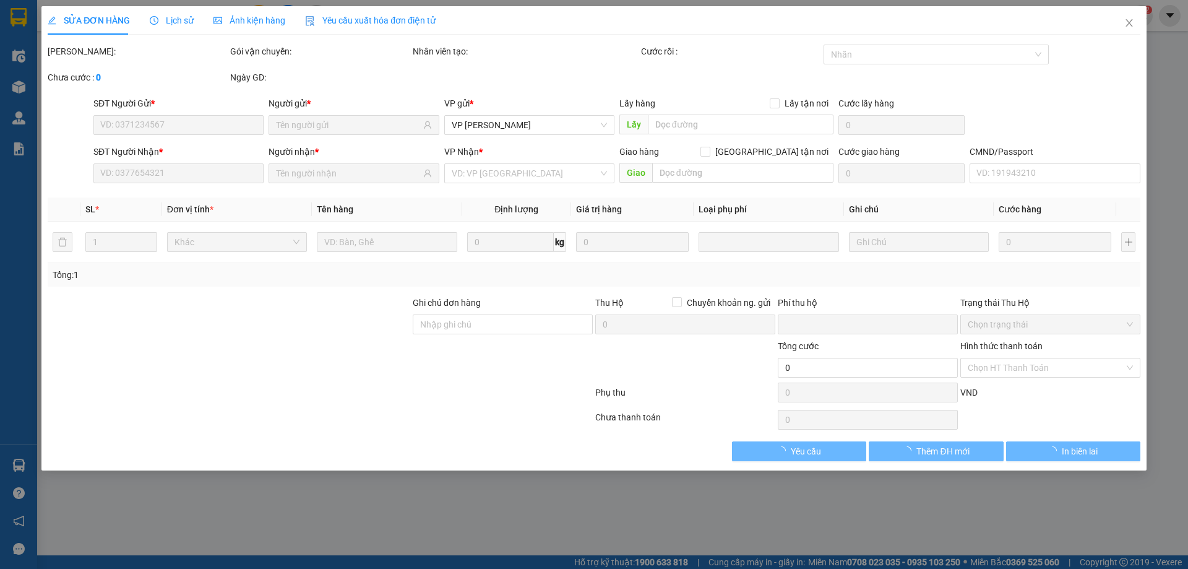
type input "0986061699"
type input "HOÀ"
type input "0912353858"
type input "VIỆT HÙNG"
type input "0"
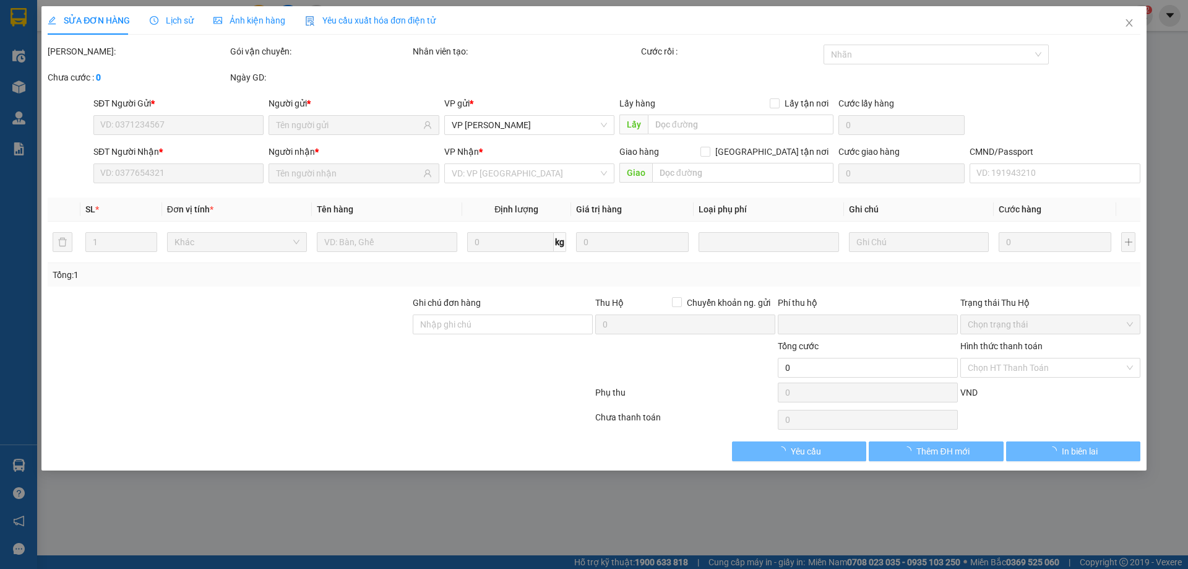
type input "50.000"
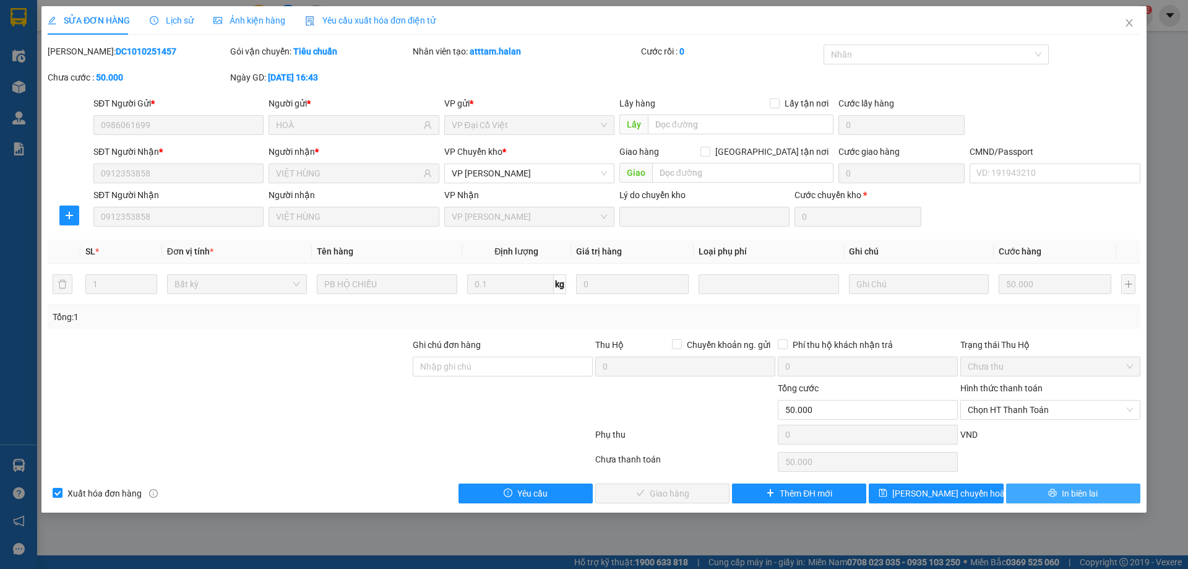
click at [1086, 494] on span "In biên lai" at bounding box center [1080, 493] width 36 height 14
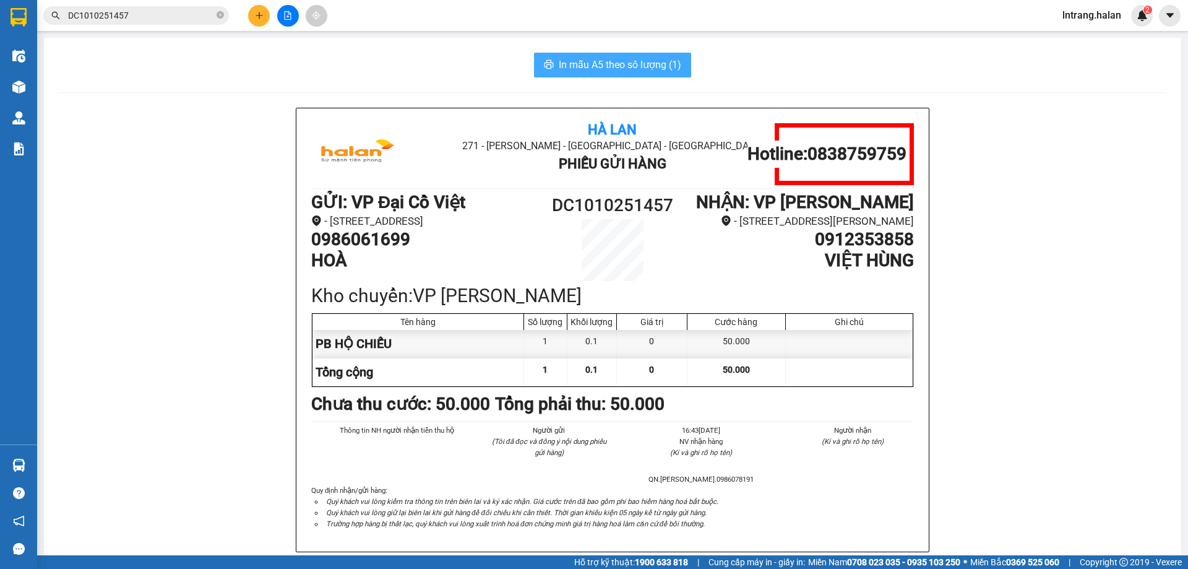
click at [638, 70] on span "In mẫu A5 theo số lượng (1)" at bounding box center [620, 64] width 122 height 15
